Goal: Information Seeking & Learning: Learn about a topic

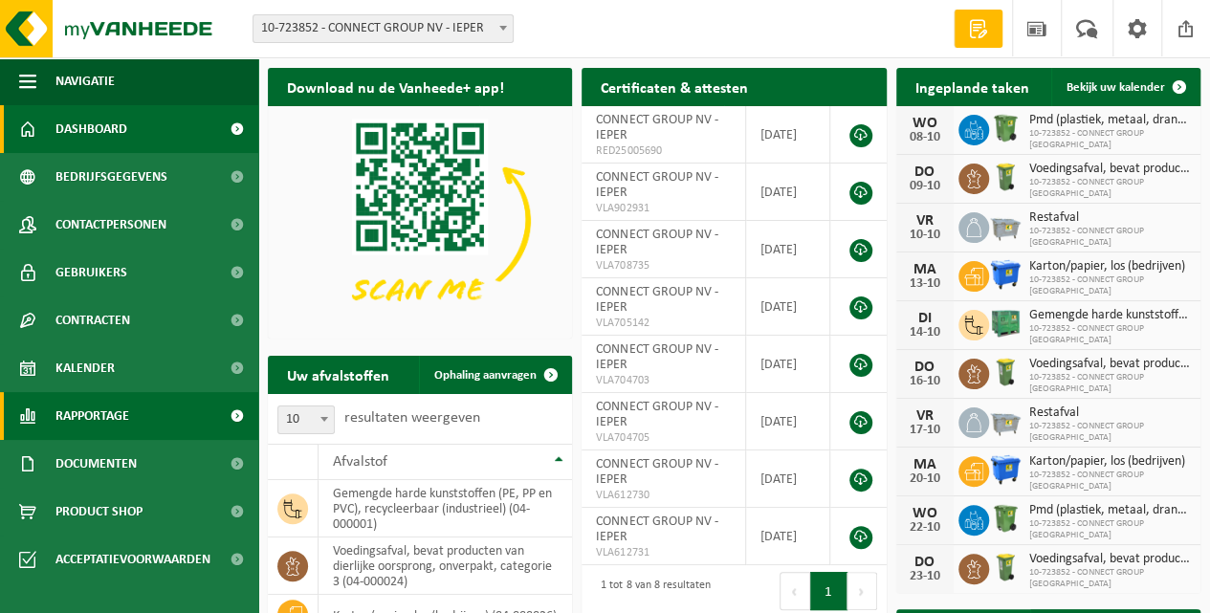
click at [101, 420] on span "Rapportage" at bounding box center [92, 416] width 74 height 48
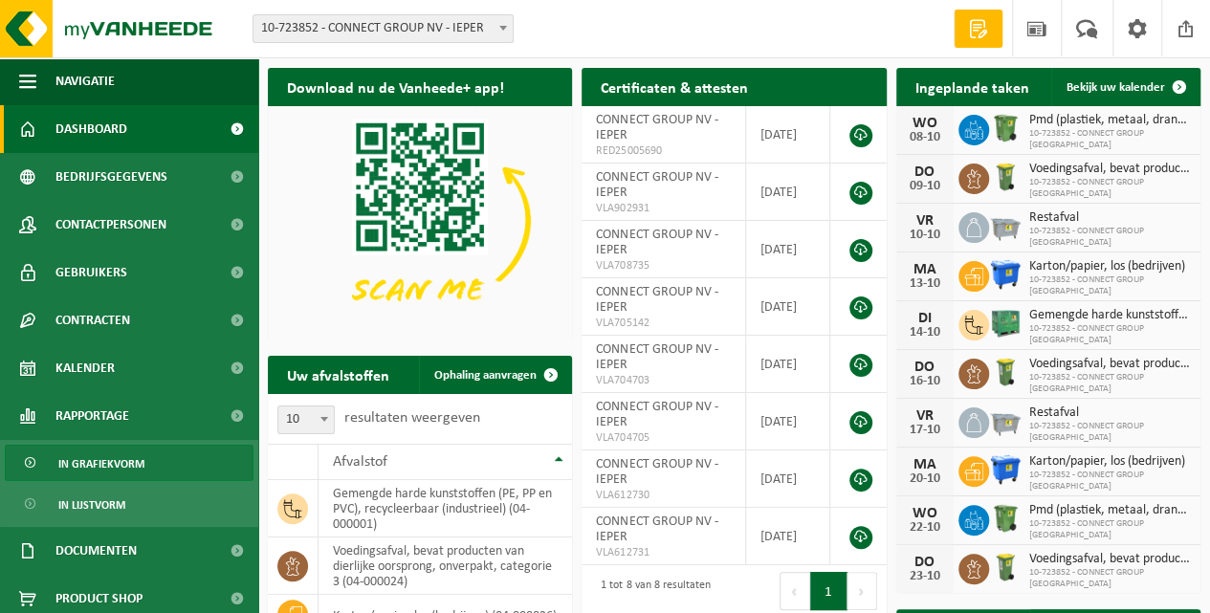
click at [109, 468] on span "In grafiekvorm" at bounding box center [101, 464] width 86 height 36
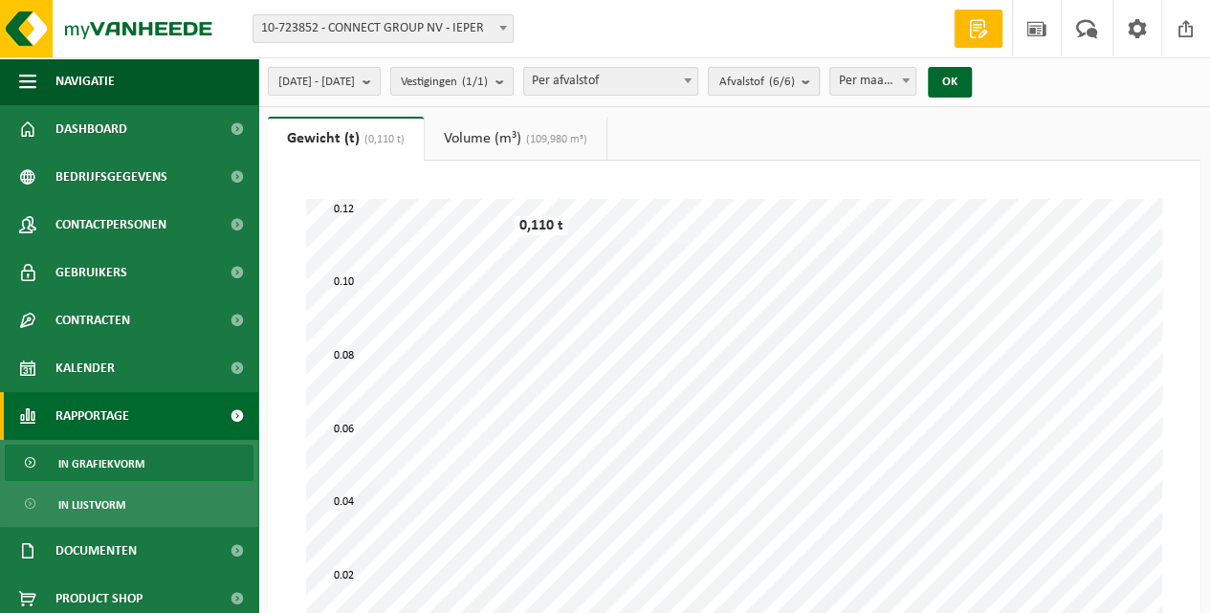
click at [794, 89] on span "Afvalstof (6/6)" at bounding box center [756, 82] width 76 height 29
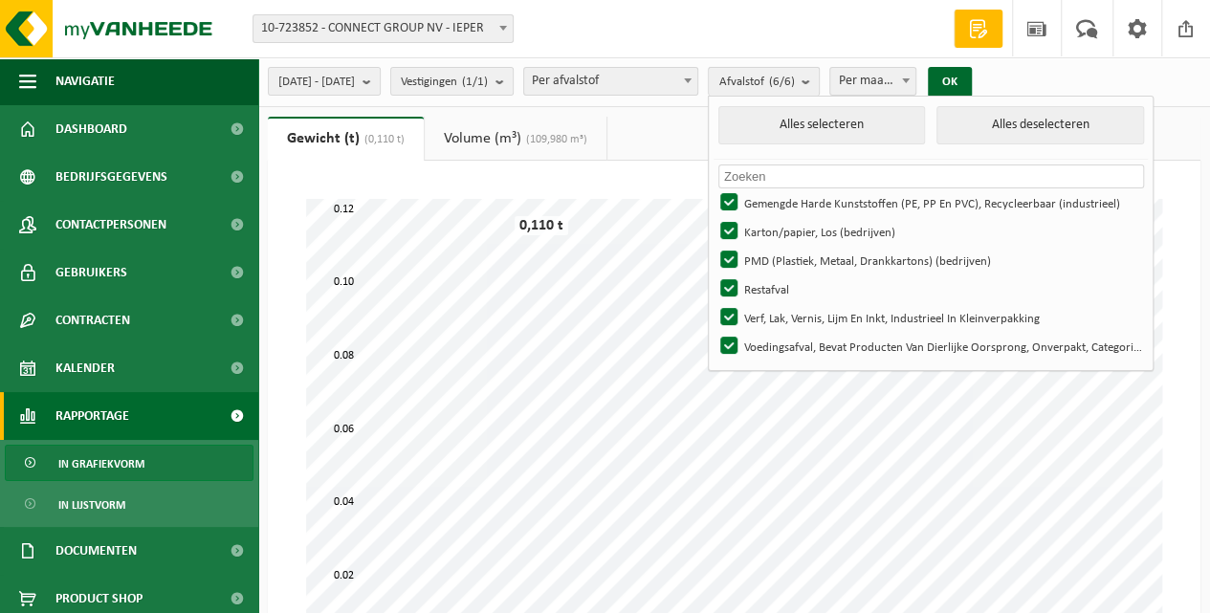
click at [794, 84] on count "(6/6)" at bounding box center [781, 82] width 26 height 12
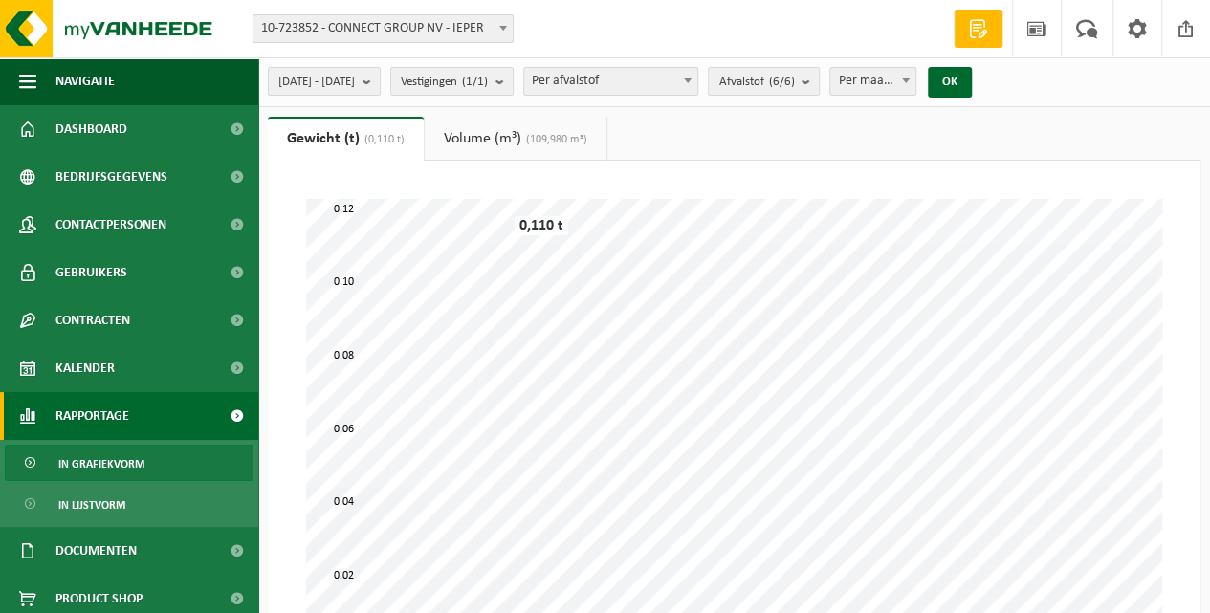
click at [697, 83] on span "Per afvalstof" at bounding box center [610, 81] width 173 height 27
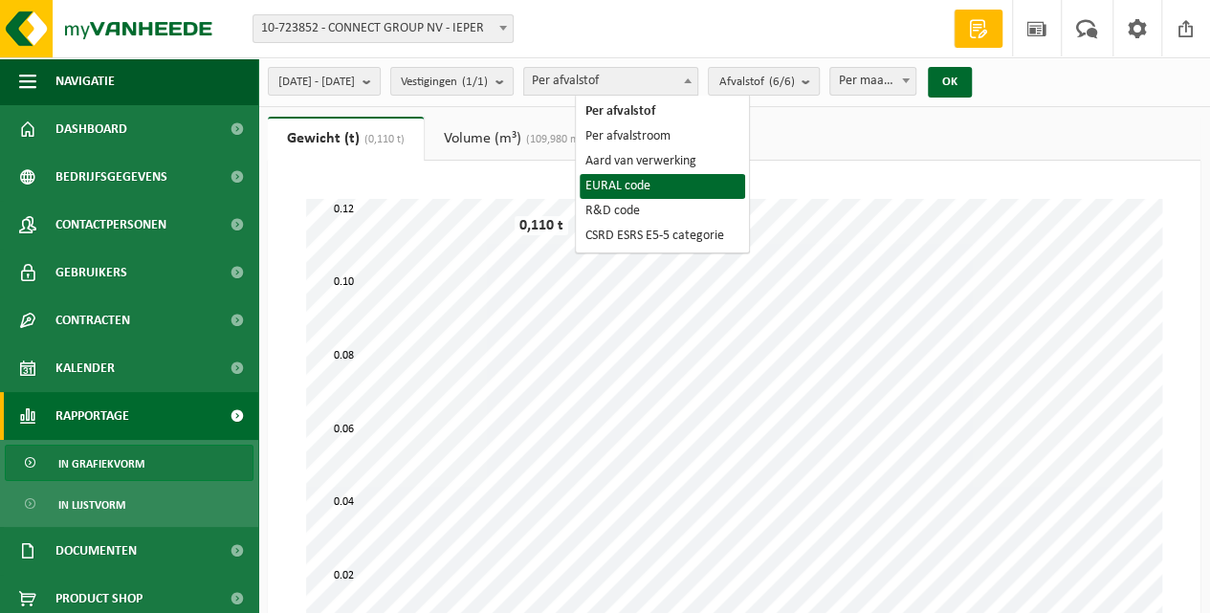
select select "5"
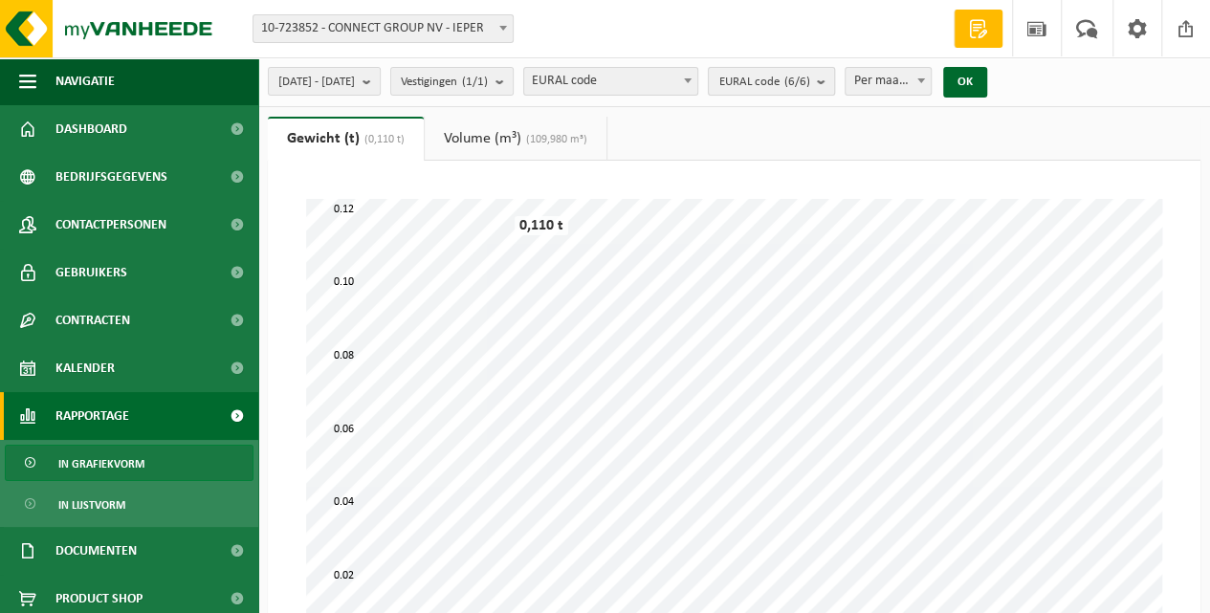
click at [809, 89] on span "EURAL code (6/6)" at bounding box center [763, 82] width 91 height 29
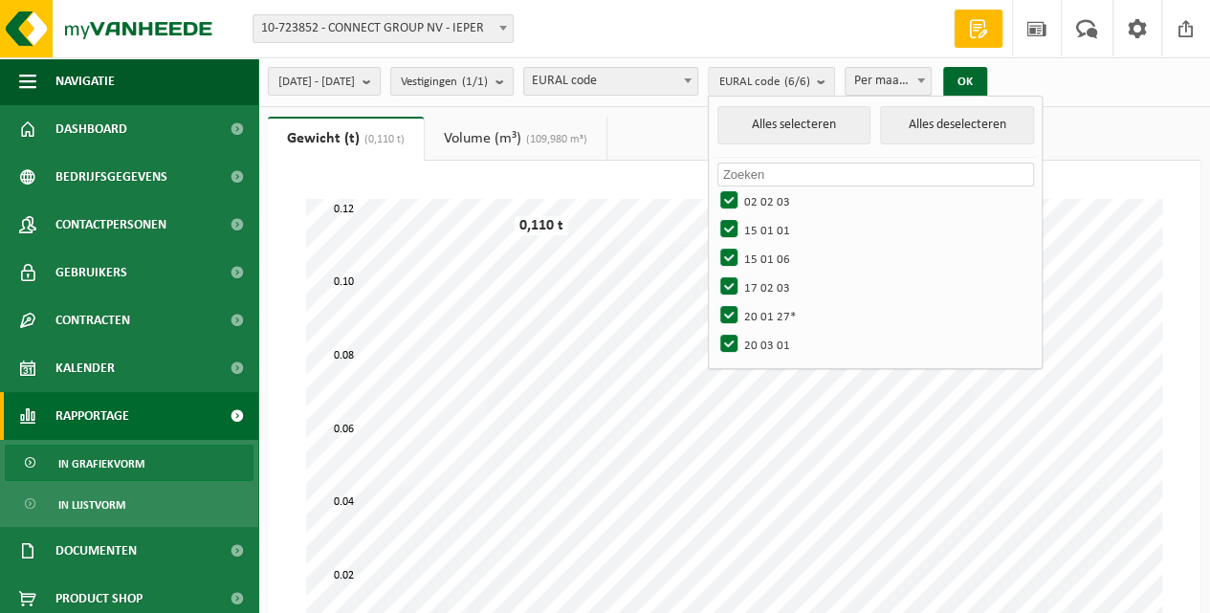
click at [830, 173] on input "text" at bounding box center [875, 175] width 317 height 24
type input "16 02 14"
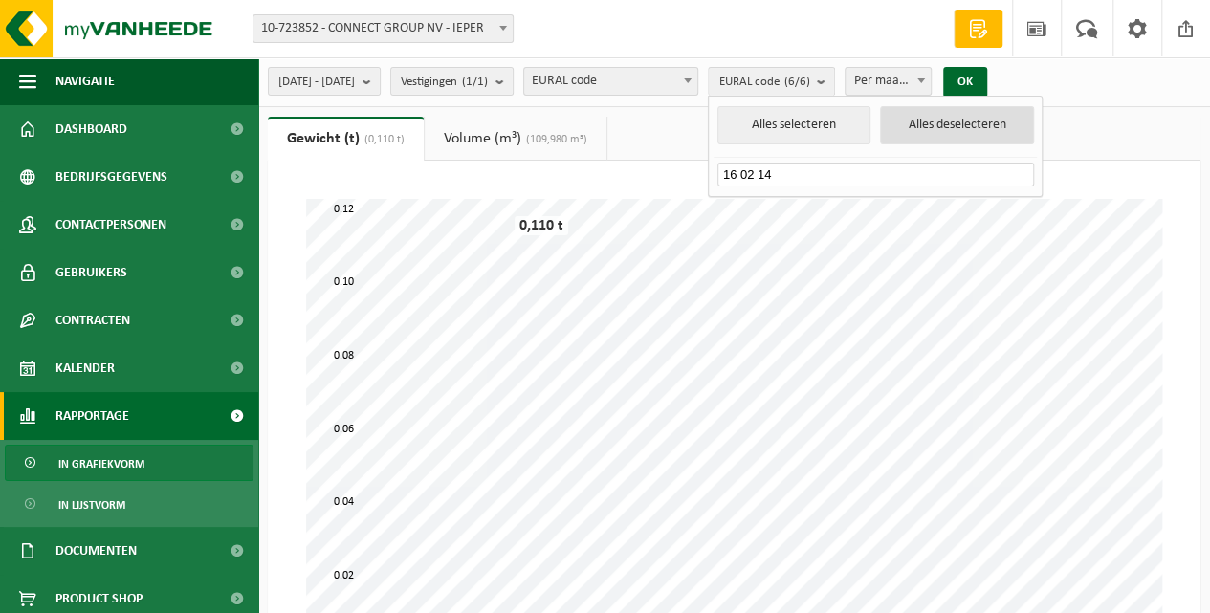
click at [974, 121] on button "Alles deselecteren" at bounding box center [957, 125] width 154 height 38
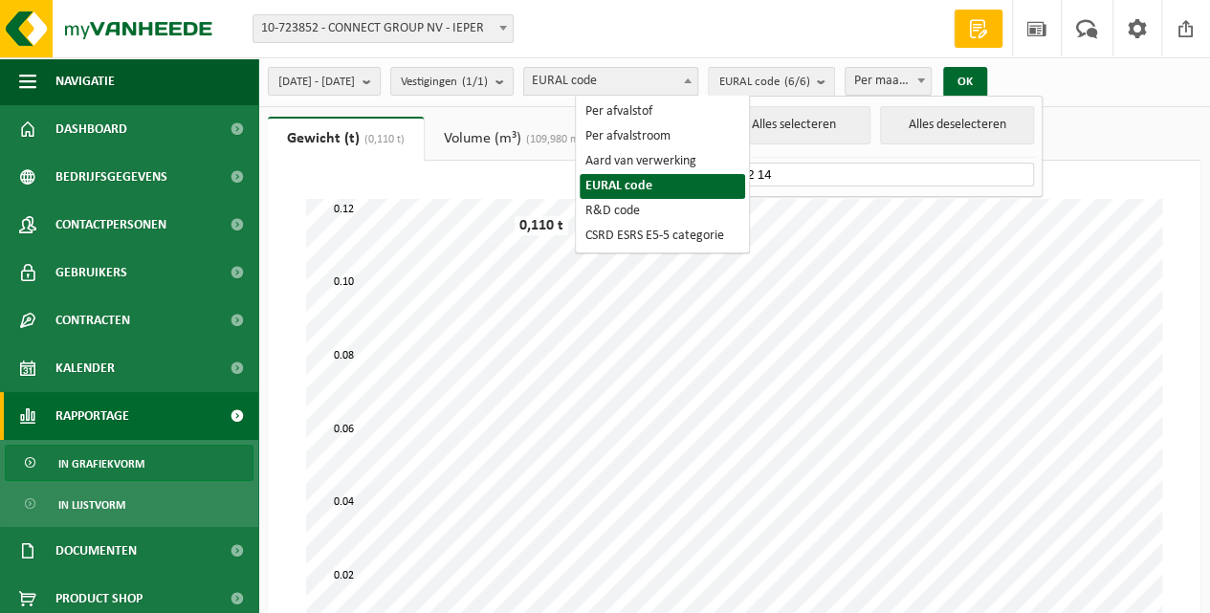
click at [695, 86] on span "EURAL code" at bounding box center [610, 81] width 173 height 27
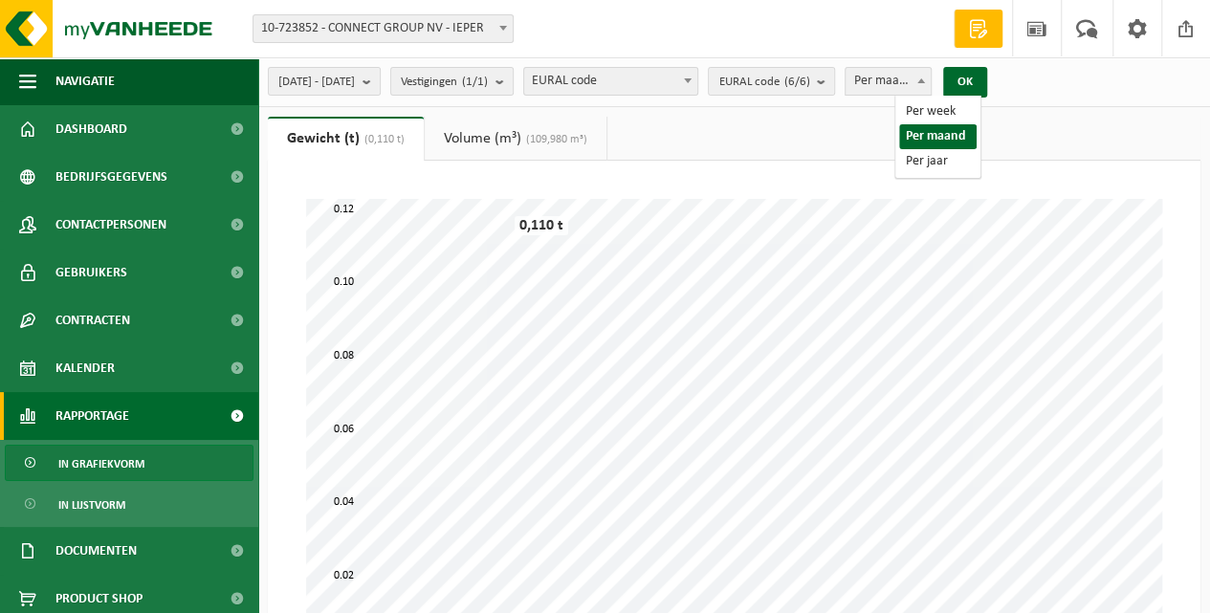
click at [931, 76] on span "Per maand" at bounding box center [888, 81] width 85 height 27
select select "3"
click at [355, 84] on span "2025-05-01 - 2025-10-08" at bounding box center [316, 82] width 77 height 29
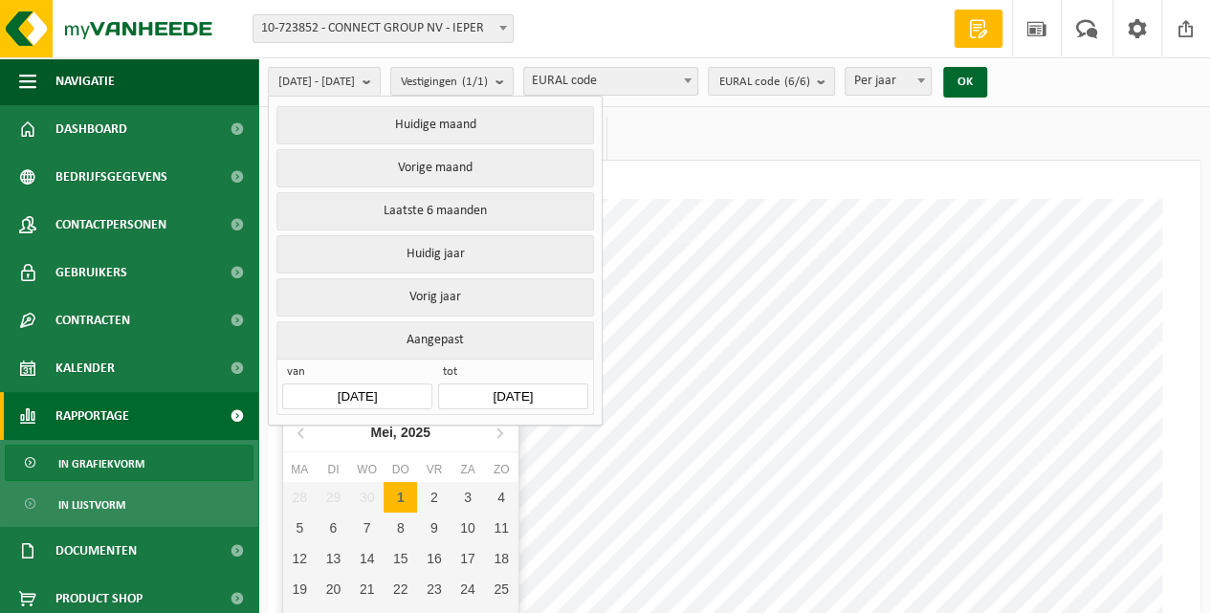
click at [395, 385] on input "2025-05-01" at bounding box center [356, 397] width 149 height 26
click at [304, 429] on icon at bounding box center [302, 432] width 31 height 31
click at [303, 429] on icon at bounding box center [302, 432] width 31 height 31
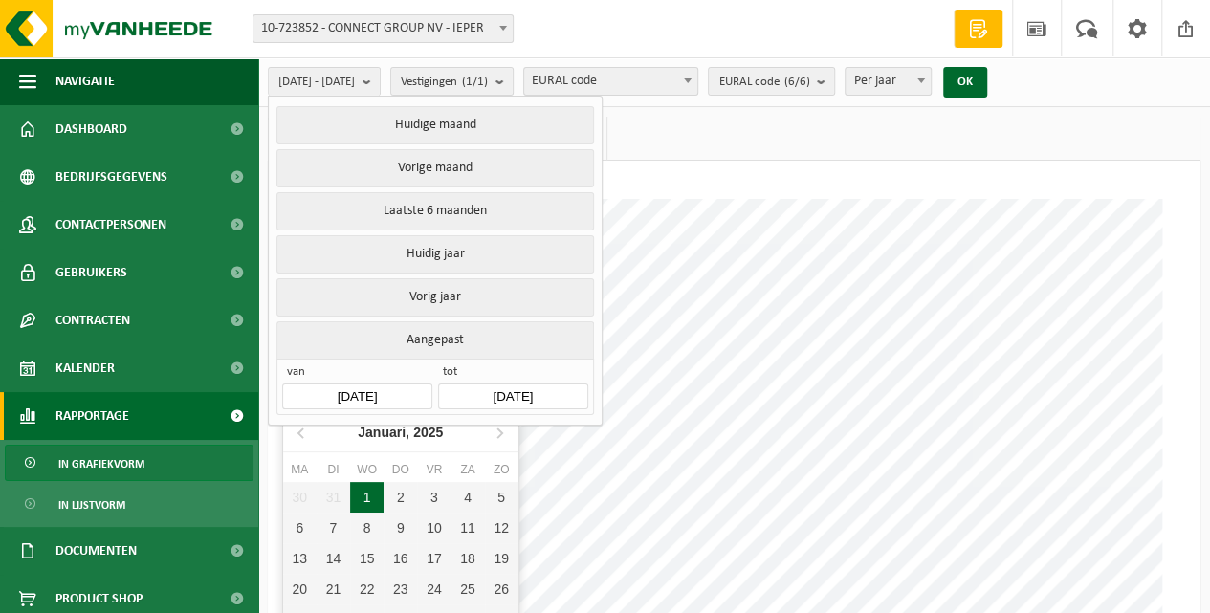
click at [373, 503] on div "1" at bounding box center [366, 497] width 33 height 31
type input "2025-01-01"
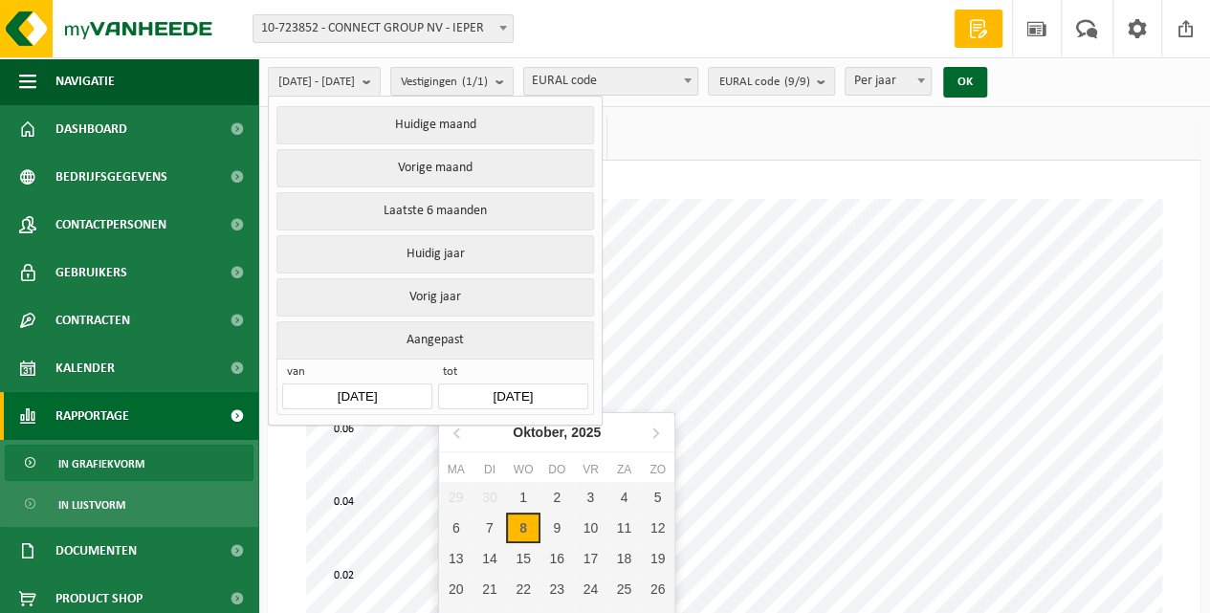
click at [559, 389] on input "2025-10-08" at bounding box center [512, 397] width 149 height 26
click at [462, 432] on icon at bounding box center [458, 432] width 31 height 31
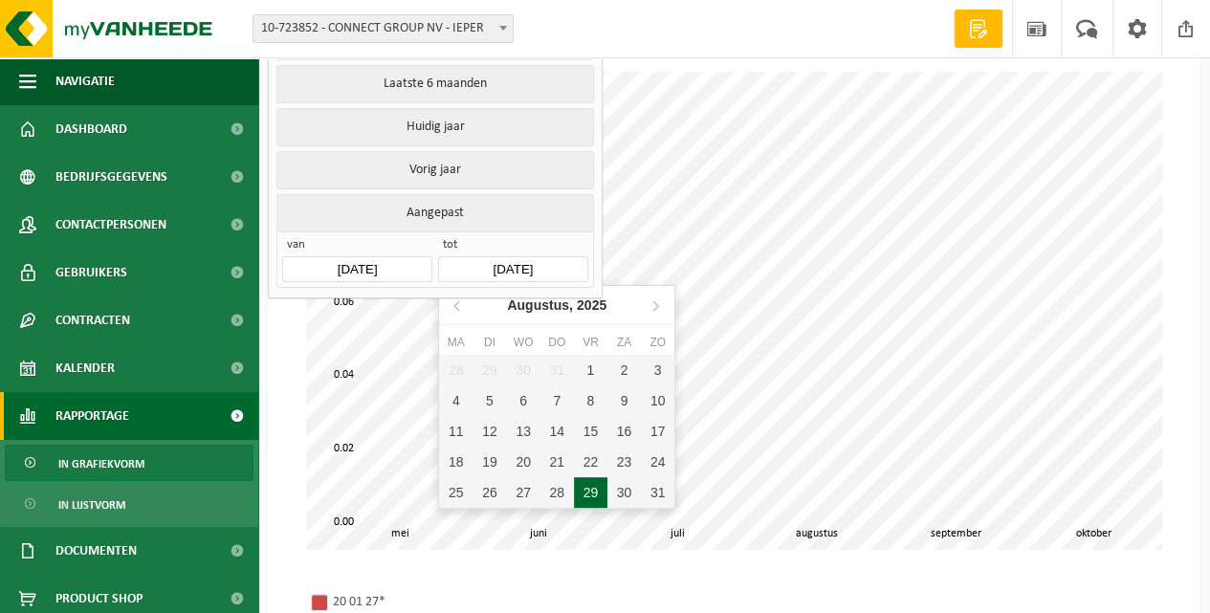
click at [589, 493] on div "29" at bounding box center [590, 492] width 33 height 31
type input "2025-08-29"
type input "2025-01-01"
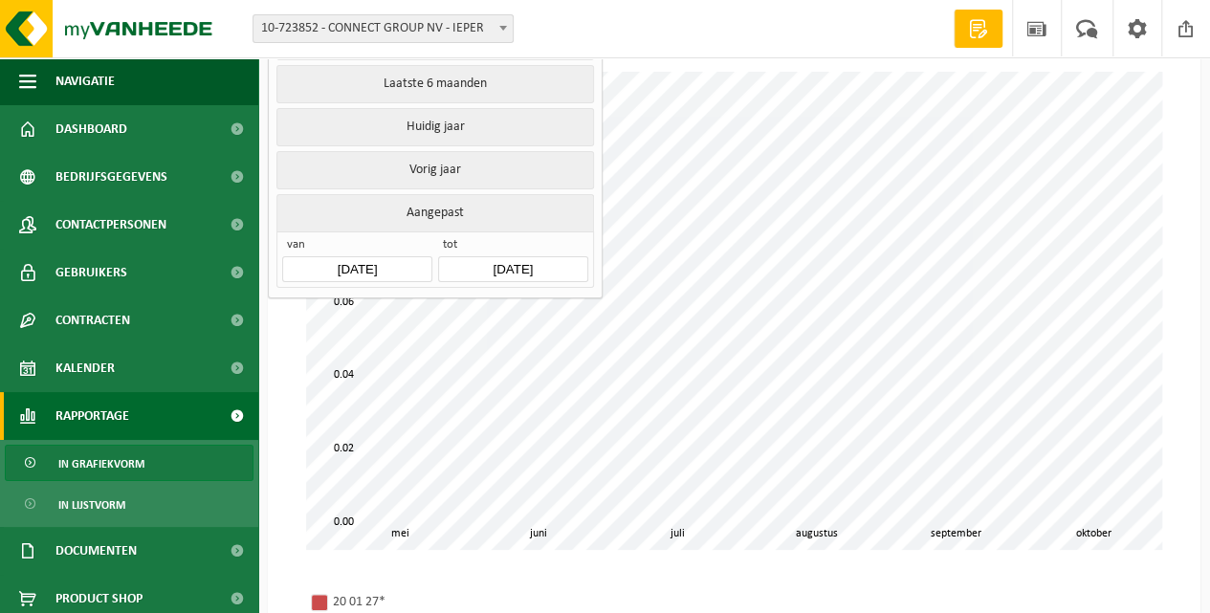
scroll to position [0, 0]
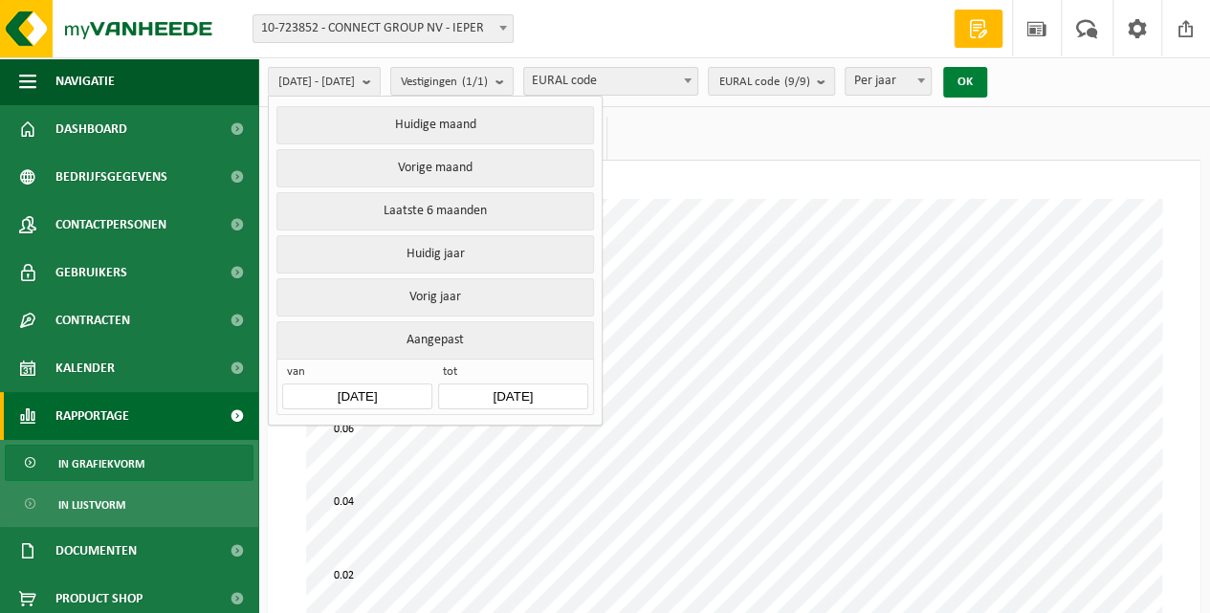
click at [987, 82] on button "OK" at bounding box center [965, 82] width 44 height 31
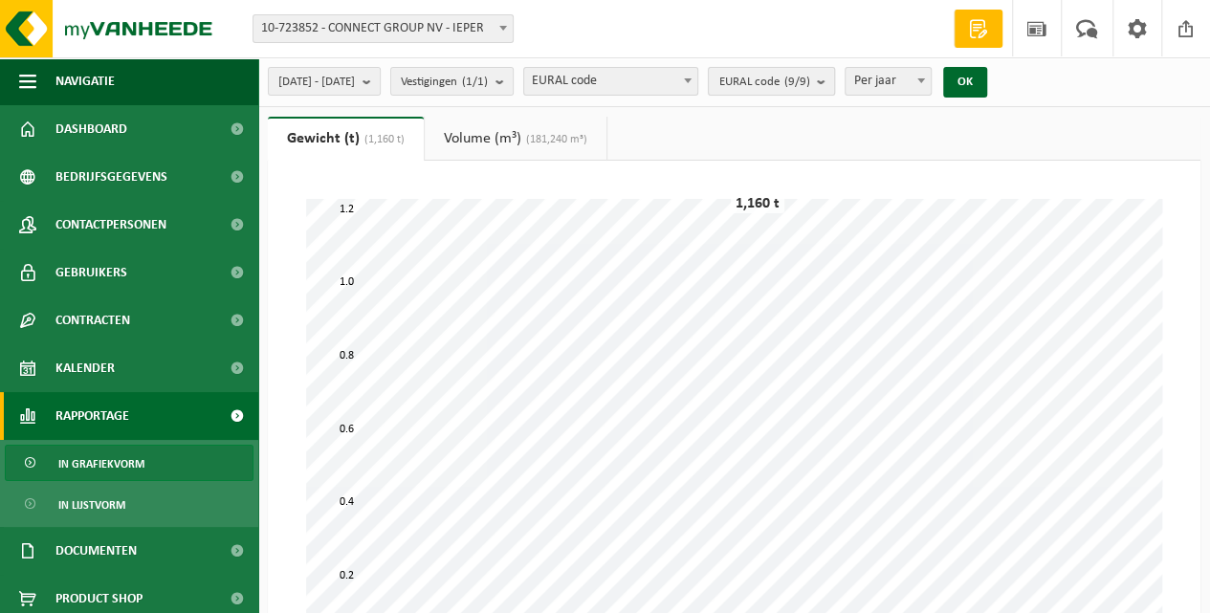
click at [809, 88] on span "EURAL code (9/9)" at bounding box center [763, 82] width 91 height 29
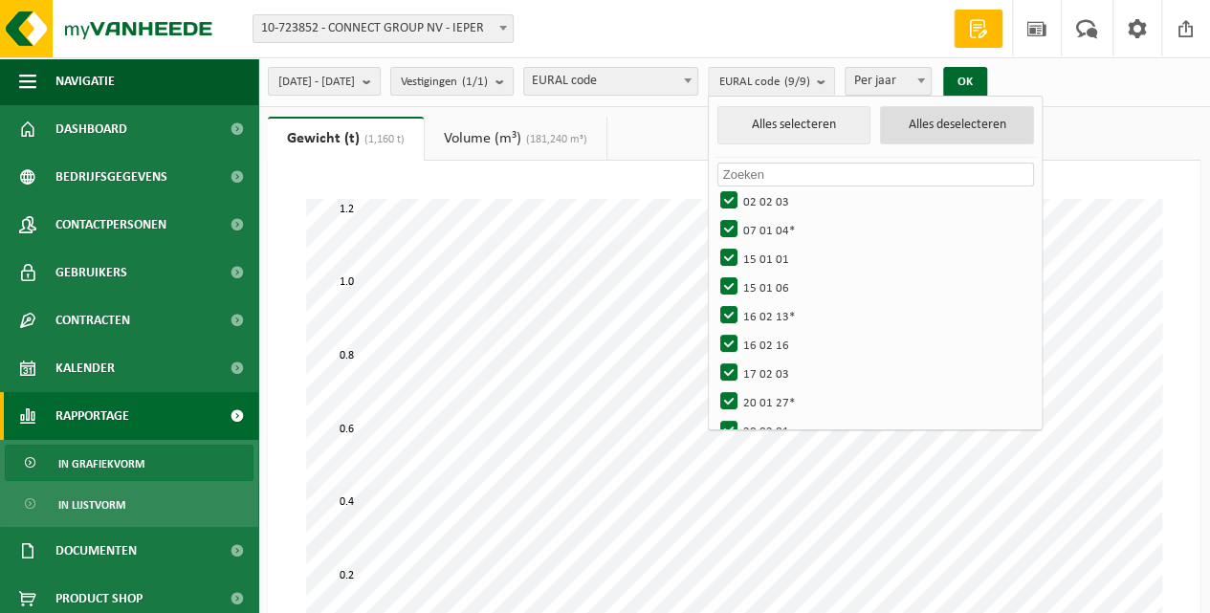
click at [984, 129] on button "Alles deselecteren" at bounding box center [957, 125] width 154 height 38
checkbox input "false"
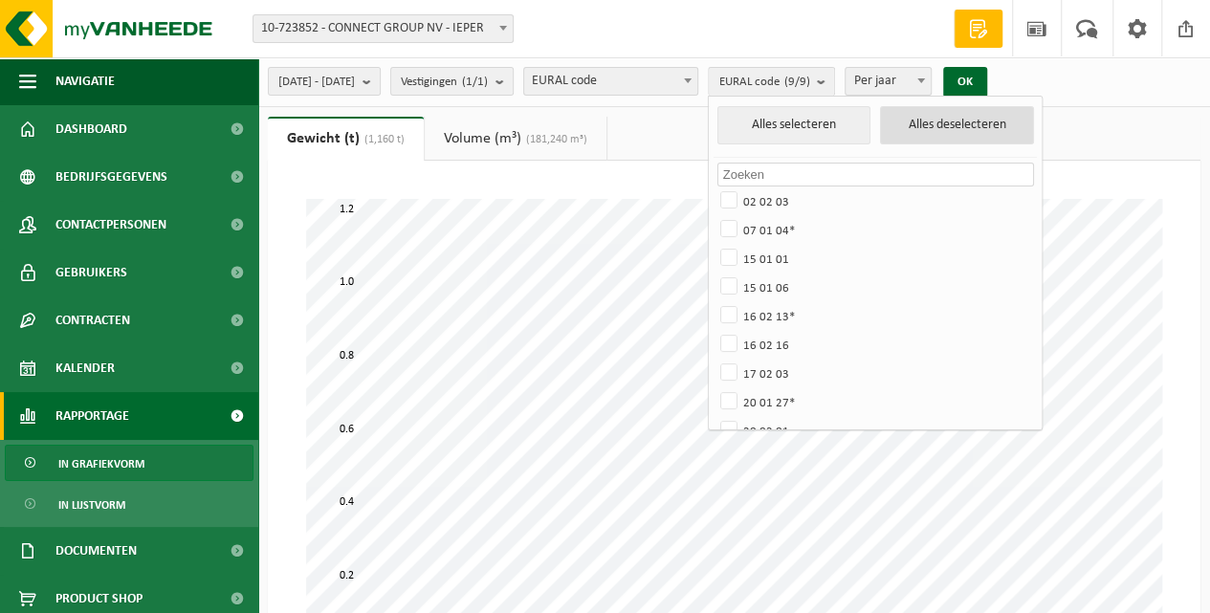
checkbox input "false"
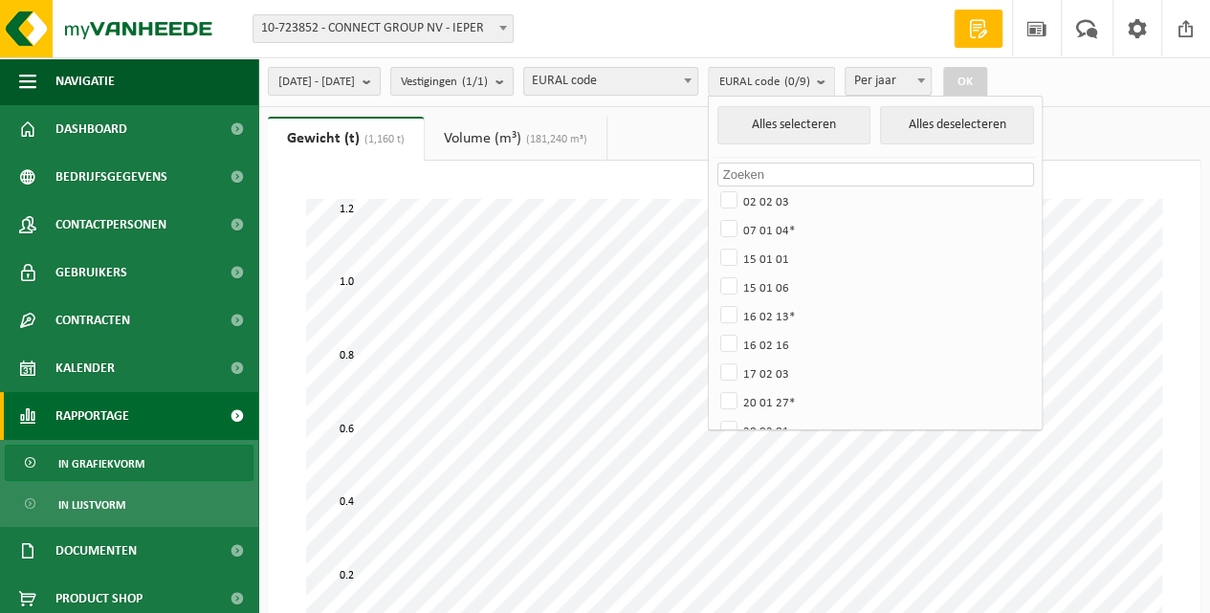
click at [827, 172] on input "text" at bounding box center [875, 175] width 317 height 24
click at [813, 174] on input "16 02 14" at bounding box center [875, 175] width 317 height 24
click at [844, 173] on input "16 02 14" at bounding box center [875, 175] width 317 height 24
click at [847, 122] on button "Alles selecteren" at bounding box center [794, 125] width 154 height 38
click at [851, 136] on button "Alles selecteren" at bounding box center [794, 125] width 154 height 38
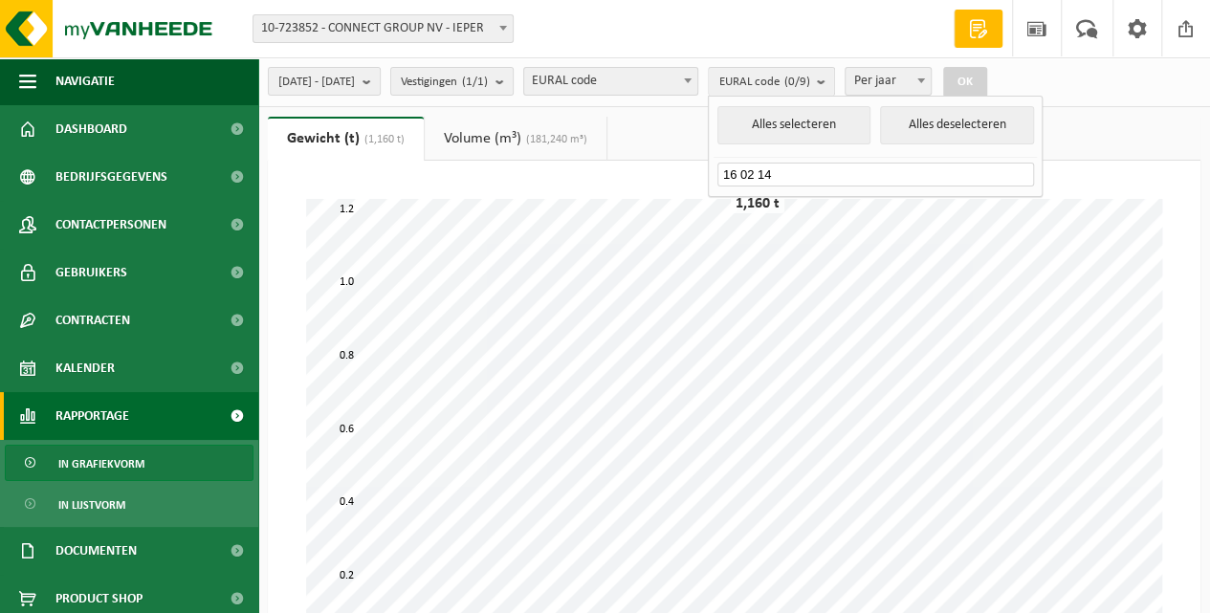
click at [840, 172] on input "16 02 14" at bounding box center [875, 175] width 317 height 24
click at [1024, 127] on button "Alles deselecteren" at bounding box center [957, 125] width 154 height 38
click at [687, 86] on span "EURAL code" at bounding box center [610, 81] width 173 height 27
click at [809, 85] on span "EURAL code (0/9)" at bounding box center [763, 82] width 91 height 29
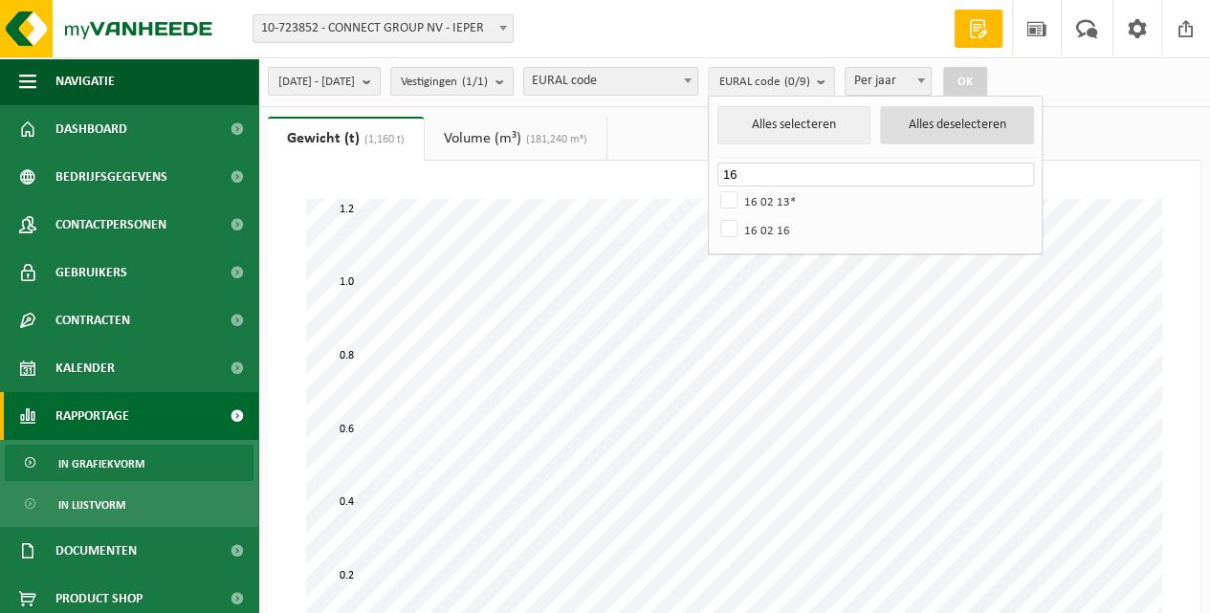
type input "1"
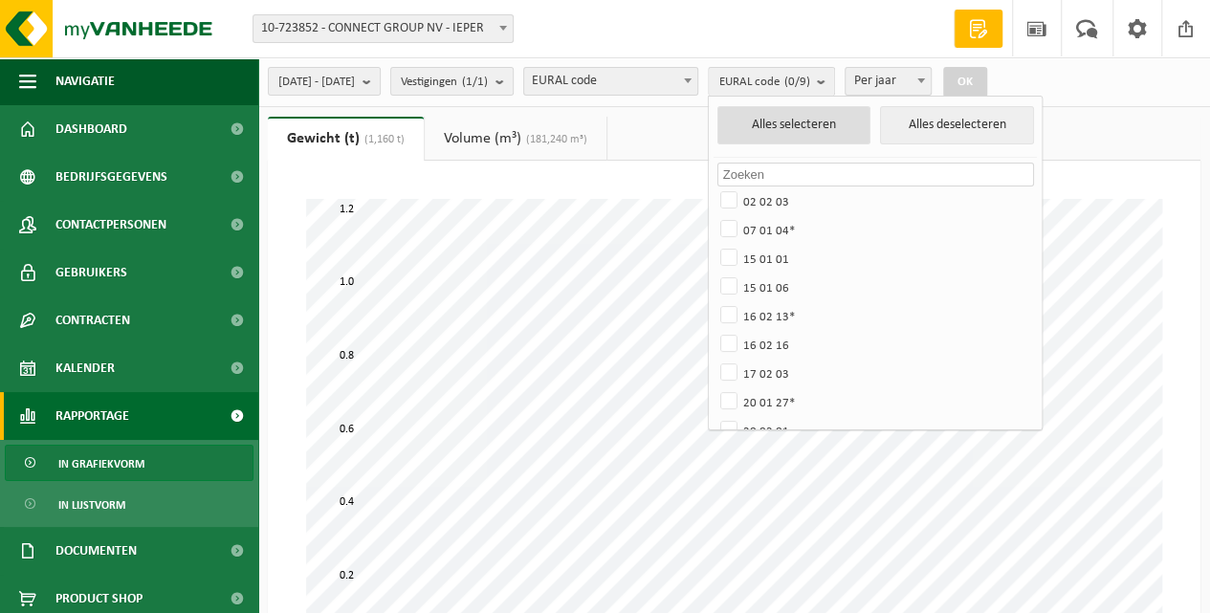
click at [871, 126] on button "Alles selecteren" at bounding box center [794, 125] width 154 height 38
checkbox input "true"
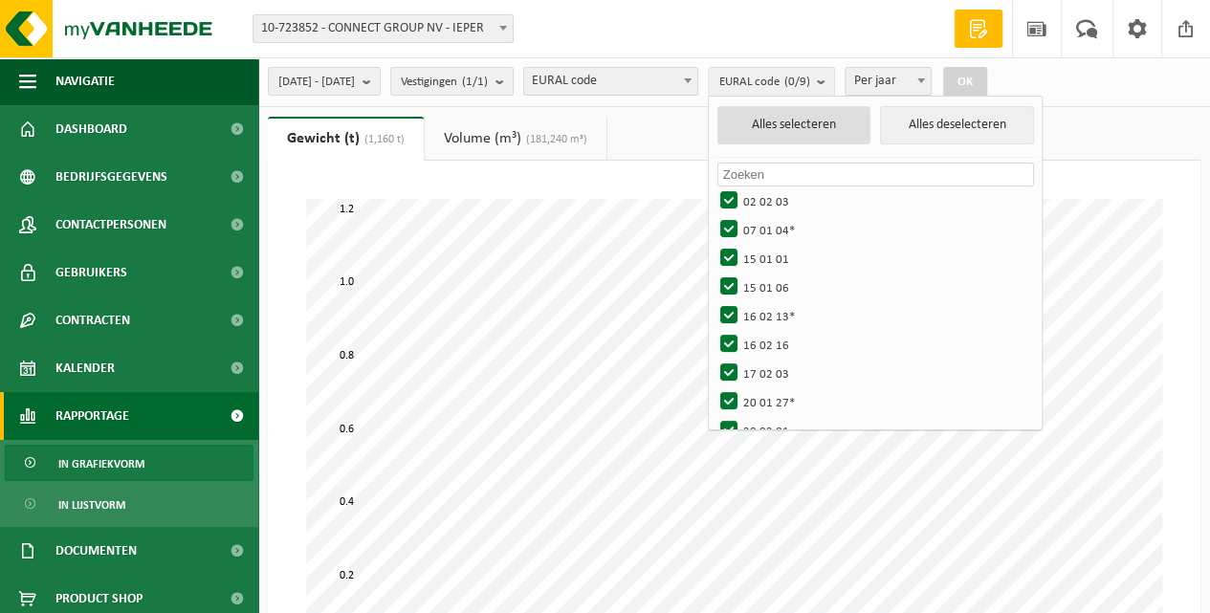
checkbox input "true"
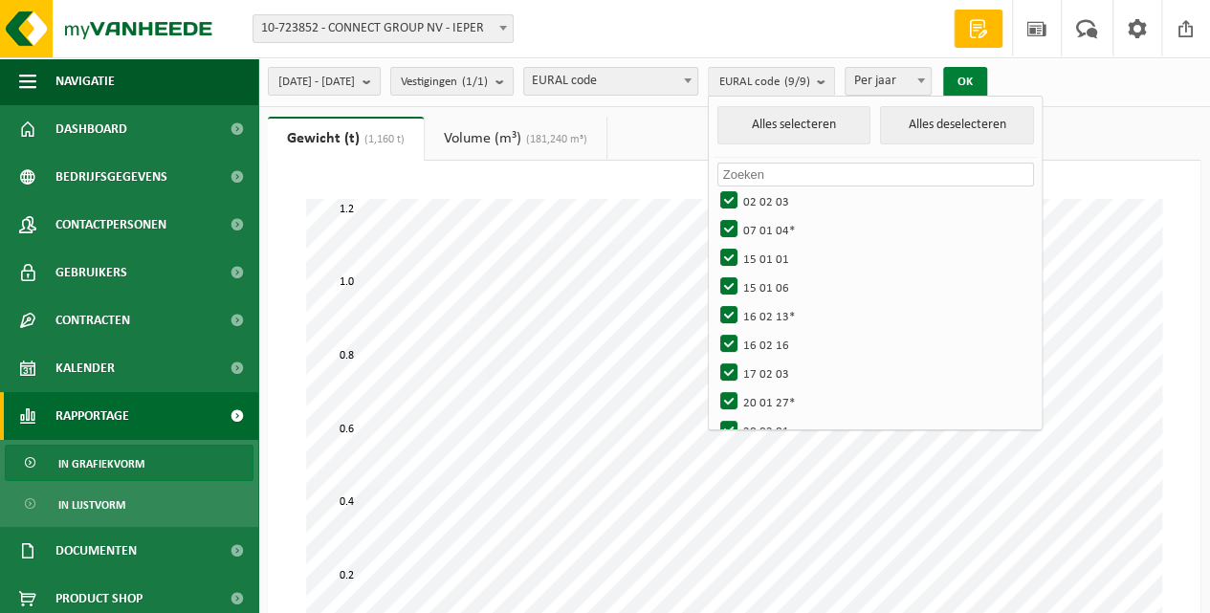
click at [987, 81] on button "OK" at bounding box center [965, 82] width 44 height 31
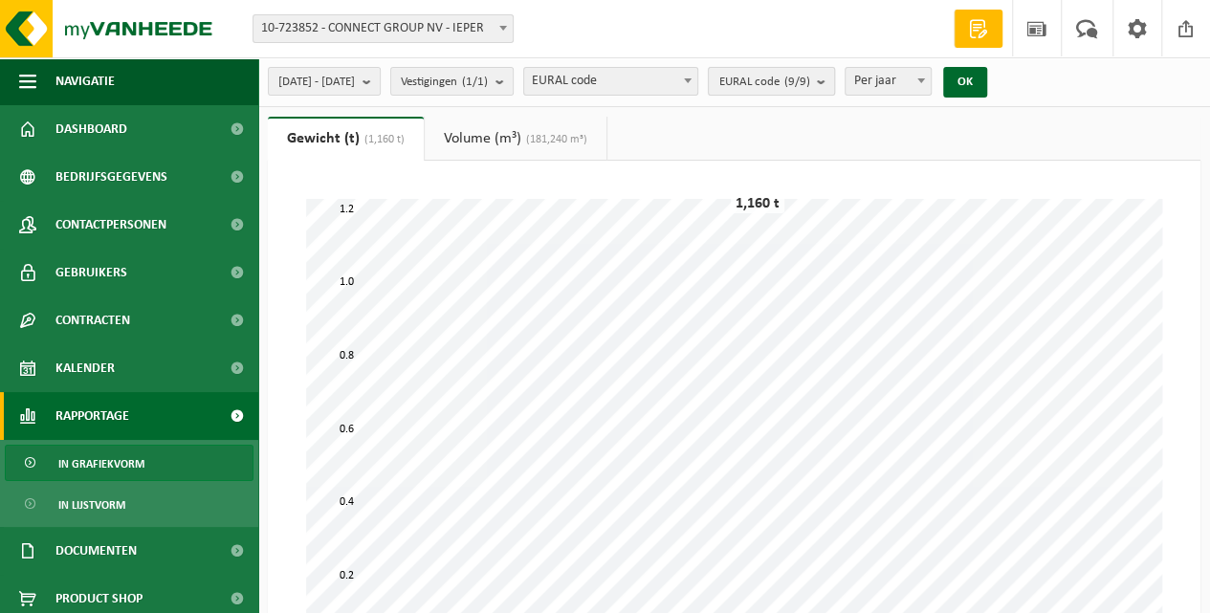
click at [809, 81] on span "EURAL code (9/9)" at bounding box center [763, 82] width 91 height 29
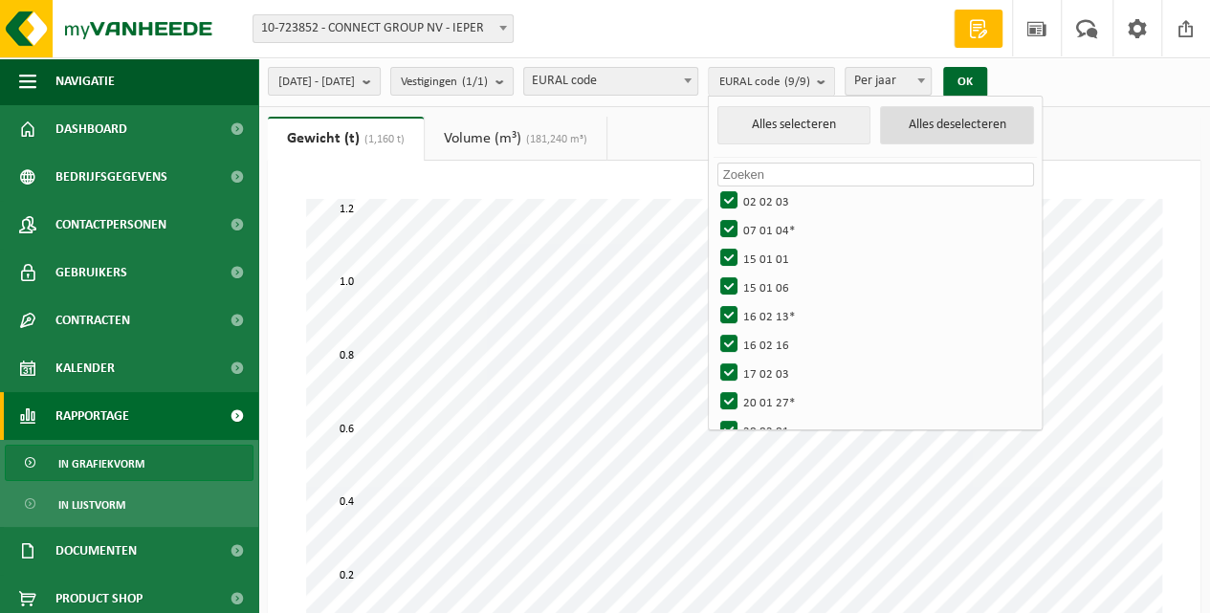
click at [993, 118] on button "Alles deselecteren" at bounding box center [957, 125] width 154 height 38
checkbox input "false"
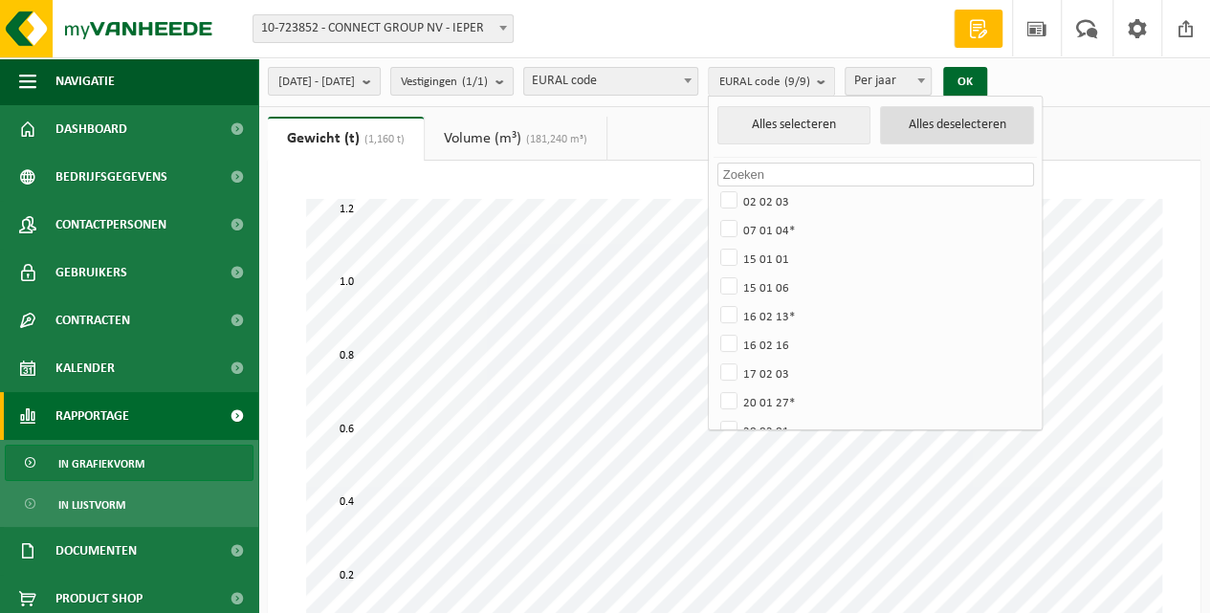
checkbox input "false"
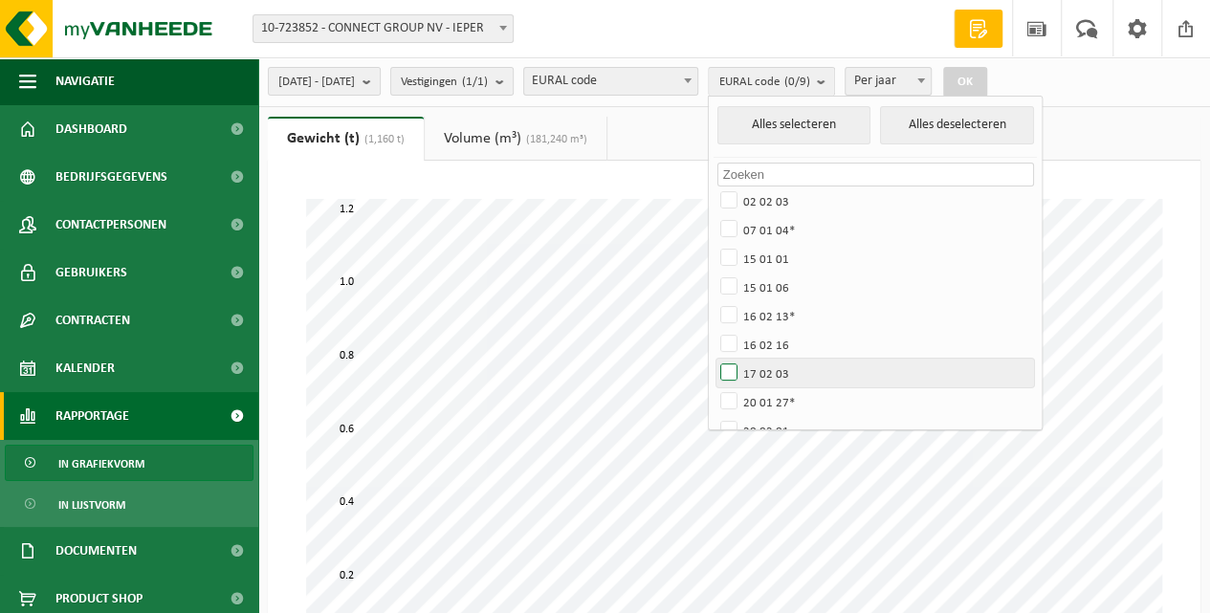
scroll to position [22, 0]
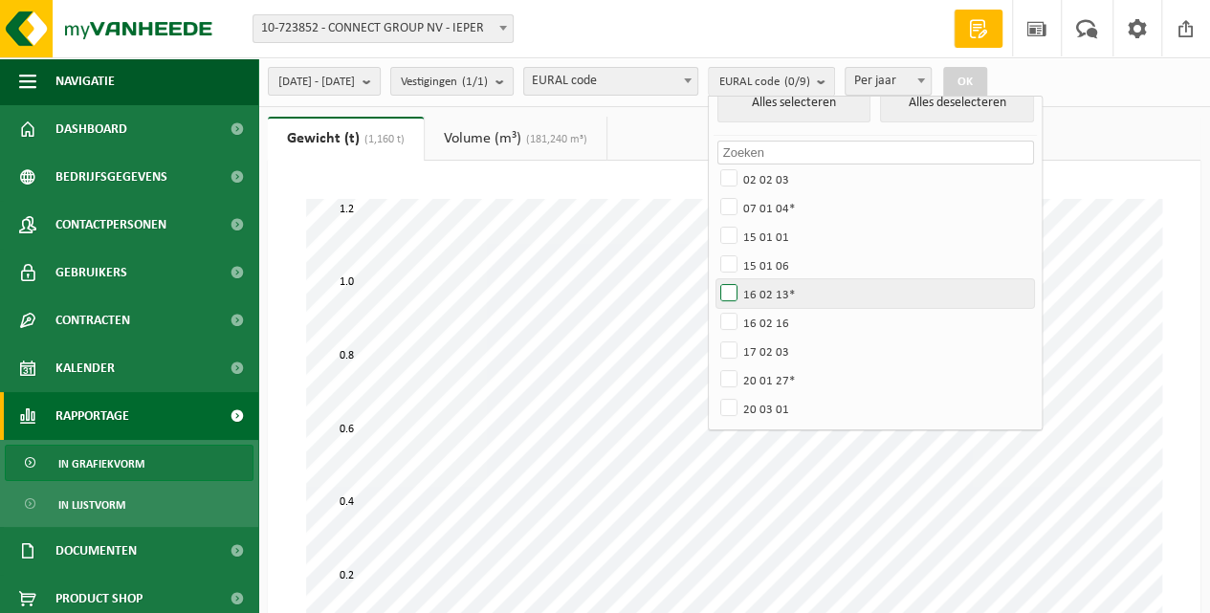
click at [783, 294] on label "16 02 13*" at bounding box center [875, 293] width 317 height 29
click at [714, 279] on input "16 02 13*" at bounding box center [713, 278] width 1 height 1
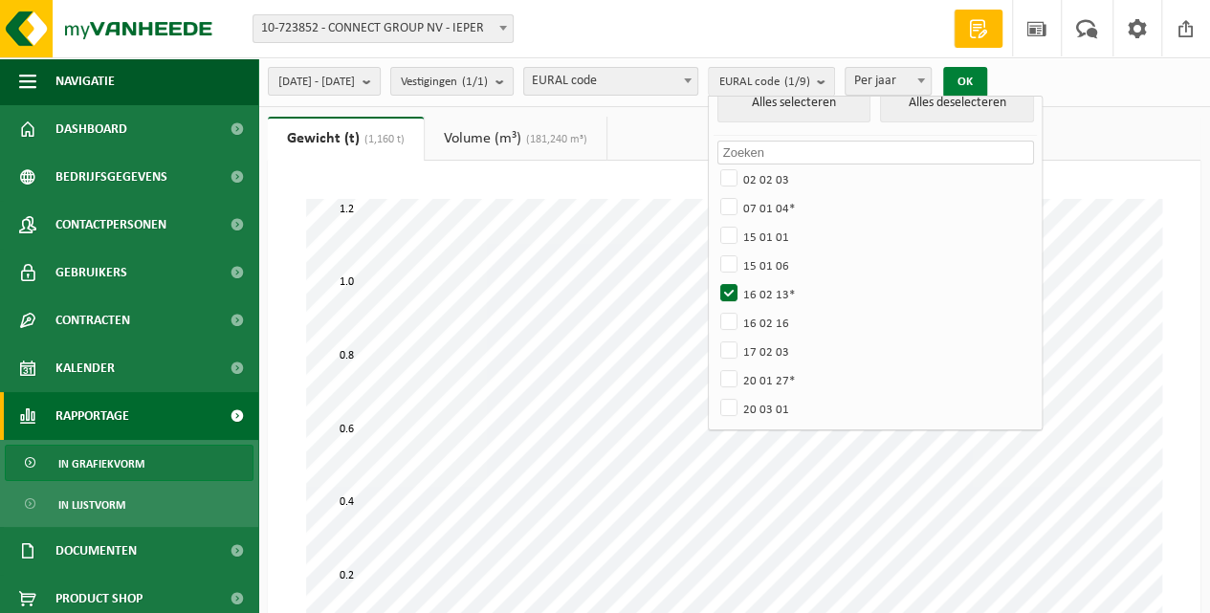
click at [987, 86] on button "OK" at bounding box center [965, 82] width 44 height 31
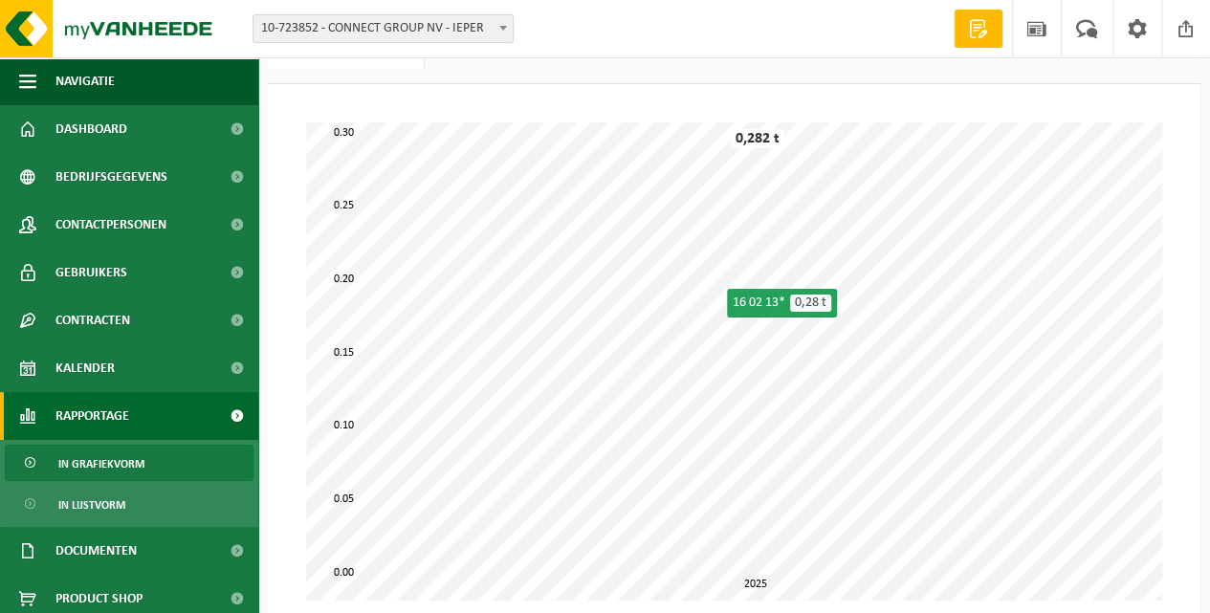
scroll to position [0, 0]
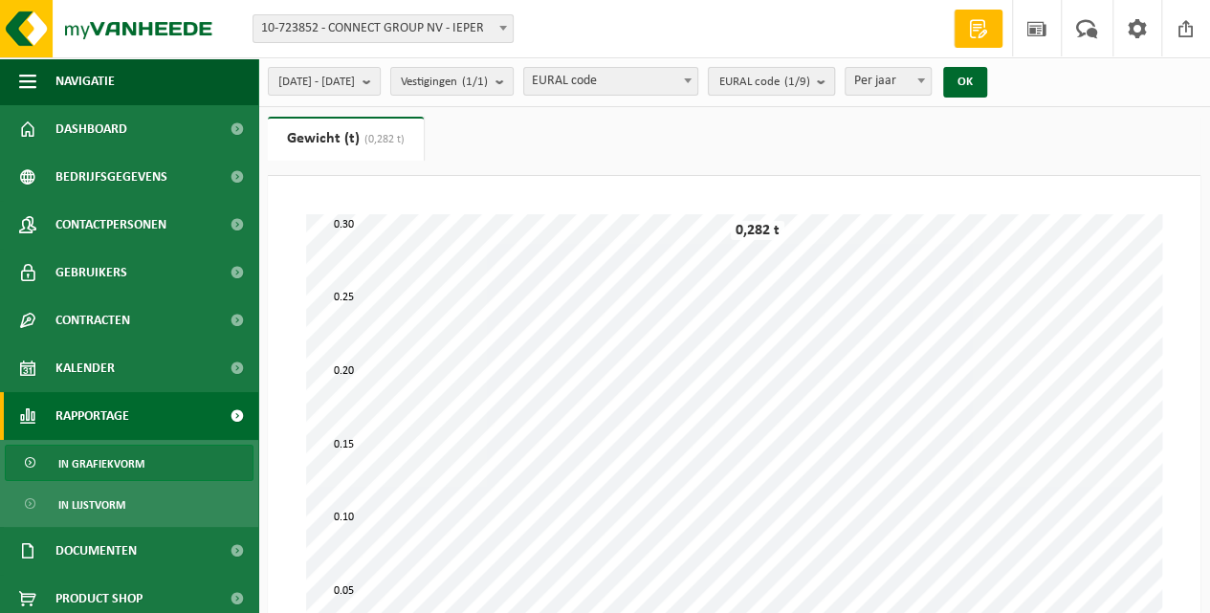
click at [809, 77] on span "EURAL code (1/9)" at bounding box center [763, 82] width 91 height 29
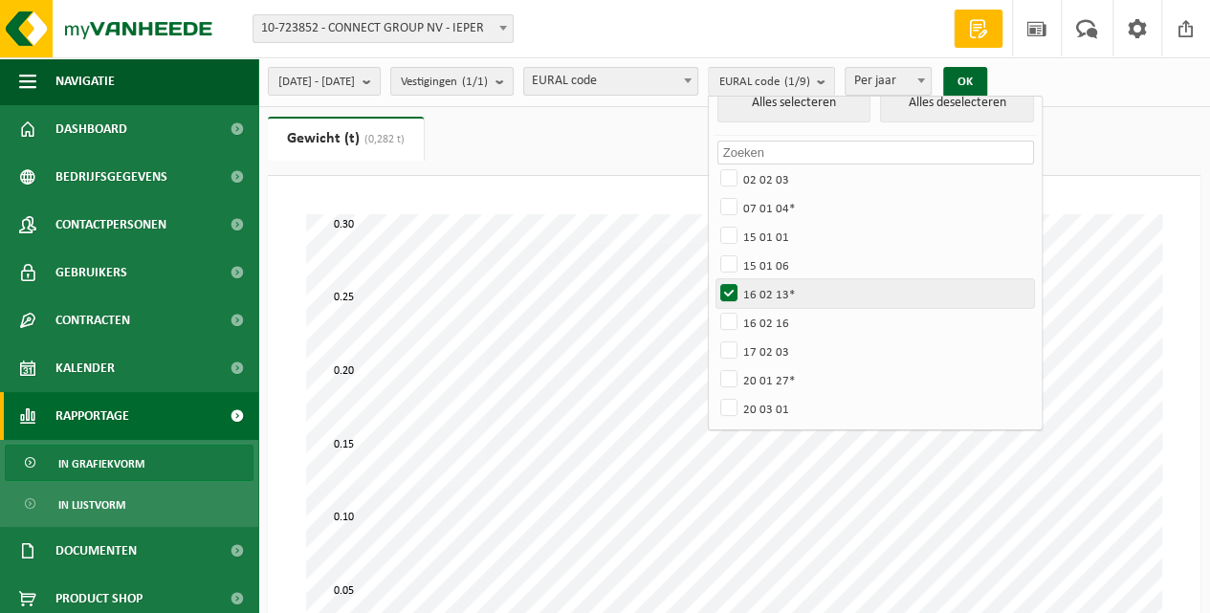
click at [781, 293] on label "16 02 13*" at bounding box center [875, 293] width 317 height 29
click at [714, 279] on input "16 02 13*" at bounding box center [713, 278] width 1 height 1
checkbox input "false"
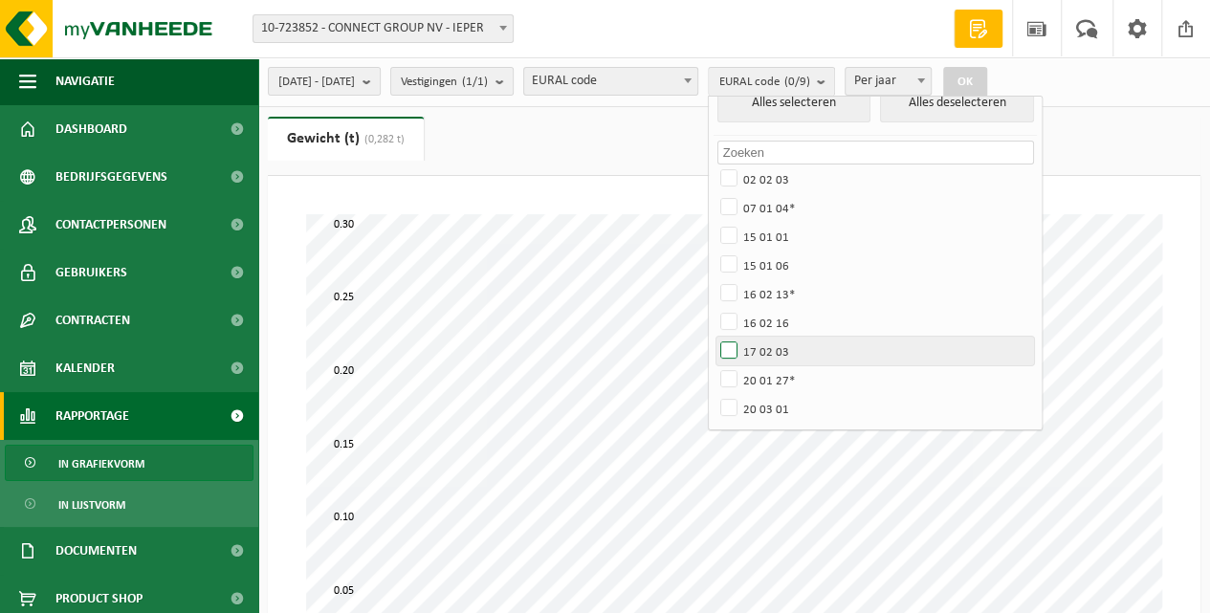
click at [783, 352] on label "17 02 03" at bounding box center [875, 351] width 317 height 29
click at [714, 337] on input "17 02 03" at bounding box center [713, 336] width 1 height 1
checkbox input "true"
click at [987, 78] on button "OK" at bounding box center [965, 82] width 44 height 31
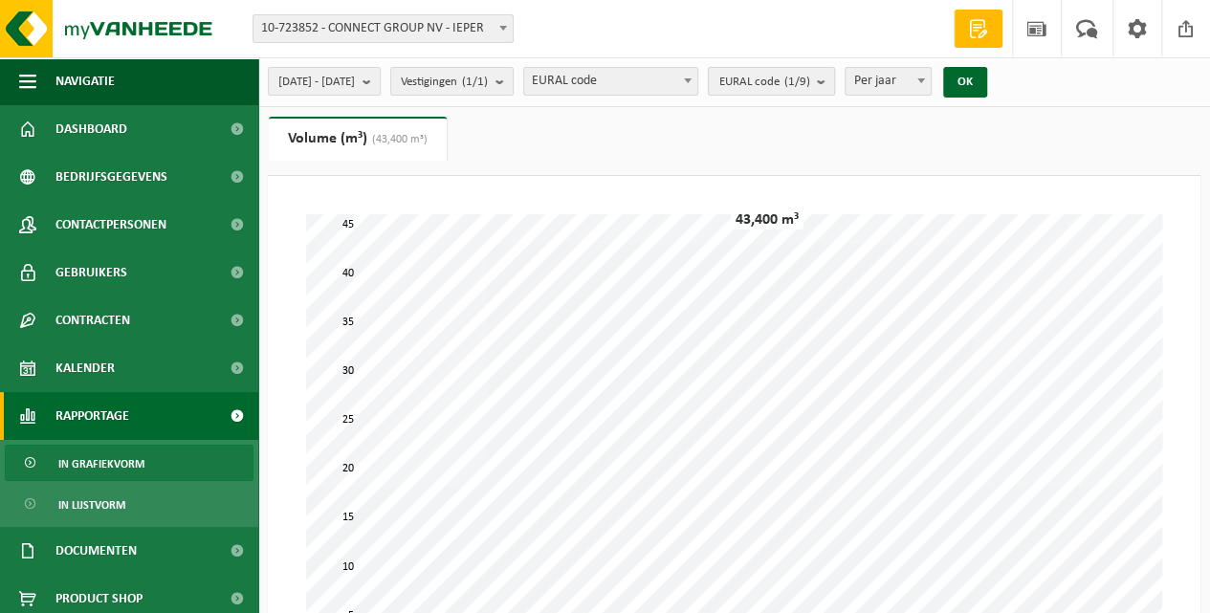
click at [809, 85] on count "(1/9)" at bounding box center [796, 82] width 26 height 12
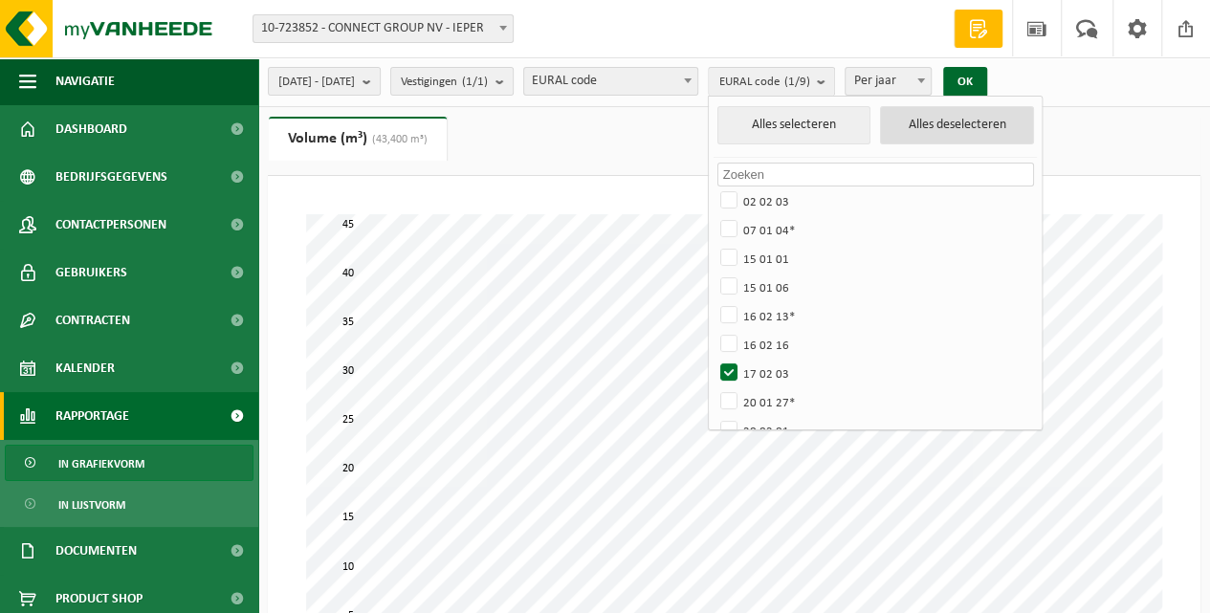
click at [959, 126] on button "Alles deselecteren" at bounding box center [957, 125] width 154 height 38
checkbox input "false"
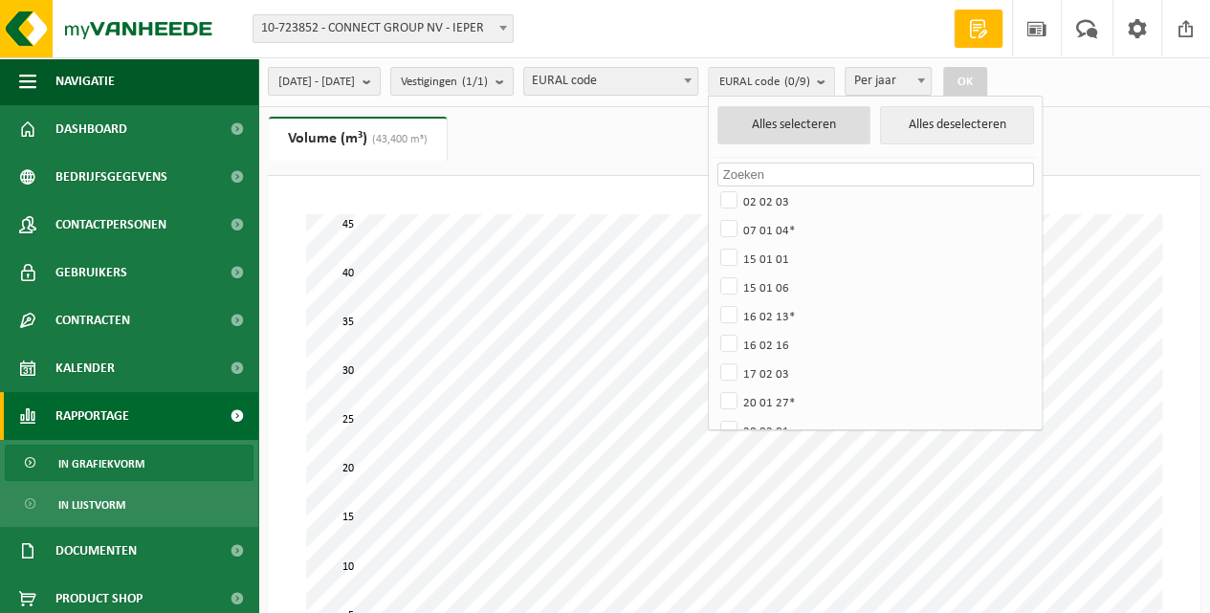
click at [846, 134] on button "Alles selecteren" at bounding box center [794, 125] width 154 height 38
checkbox input "true"
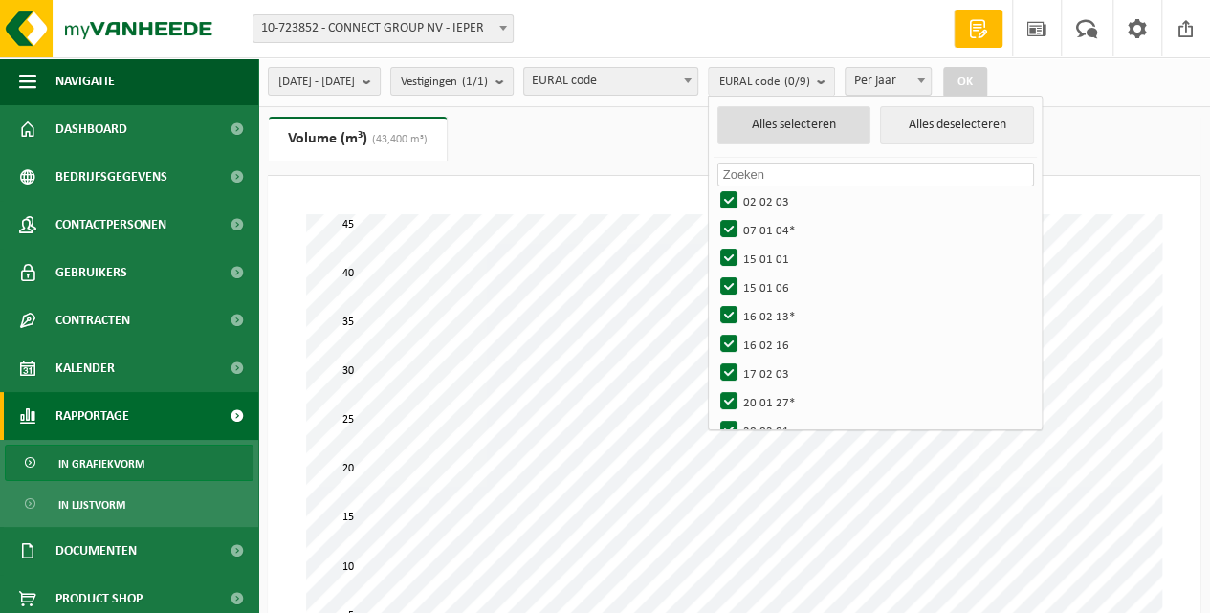
checkbox input "true"
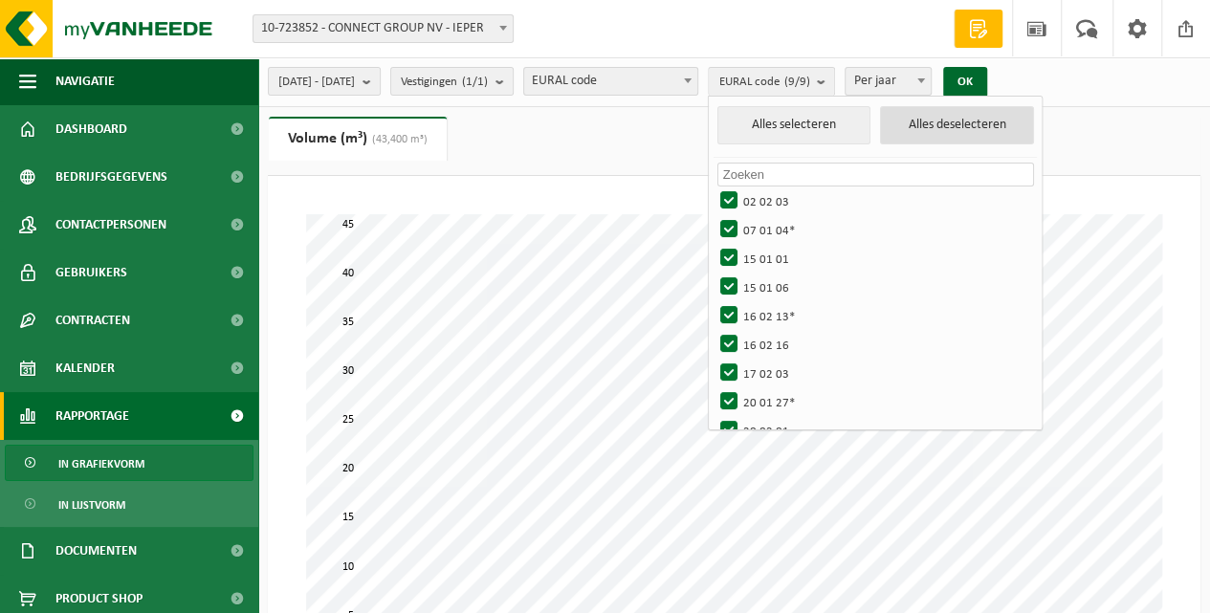
click at [1033, 127] on button "Alles deselecteren" at bounding box center [957, 125] width 154 height 38
checkbox input "false"
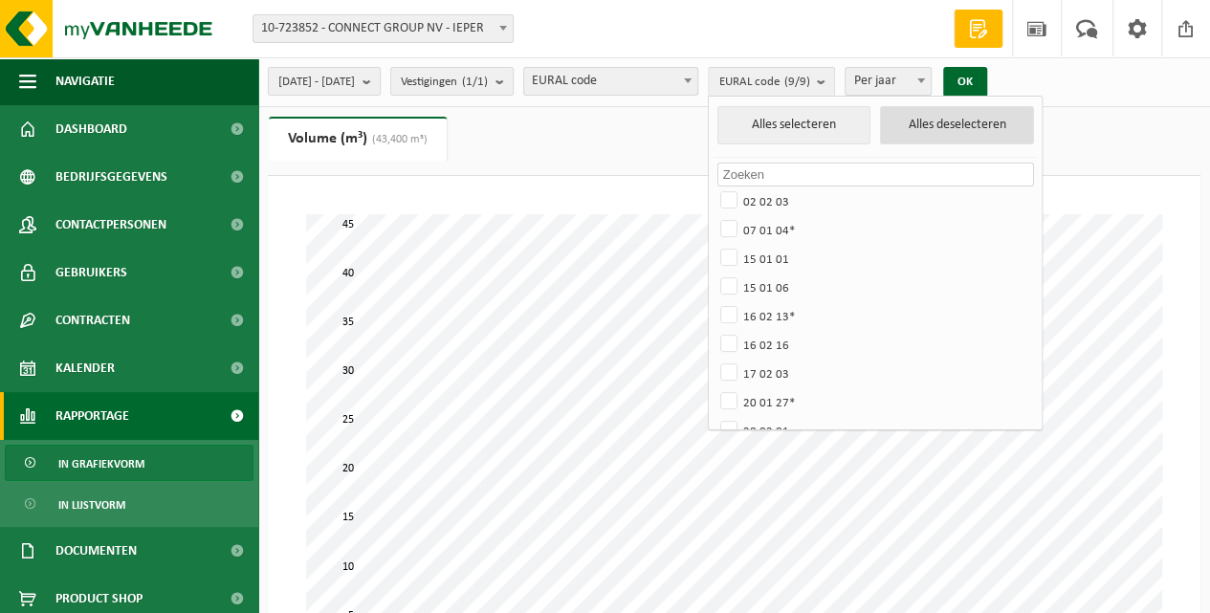
checkbox input "false"
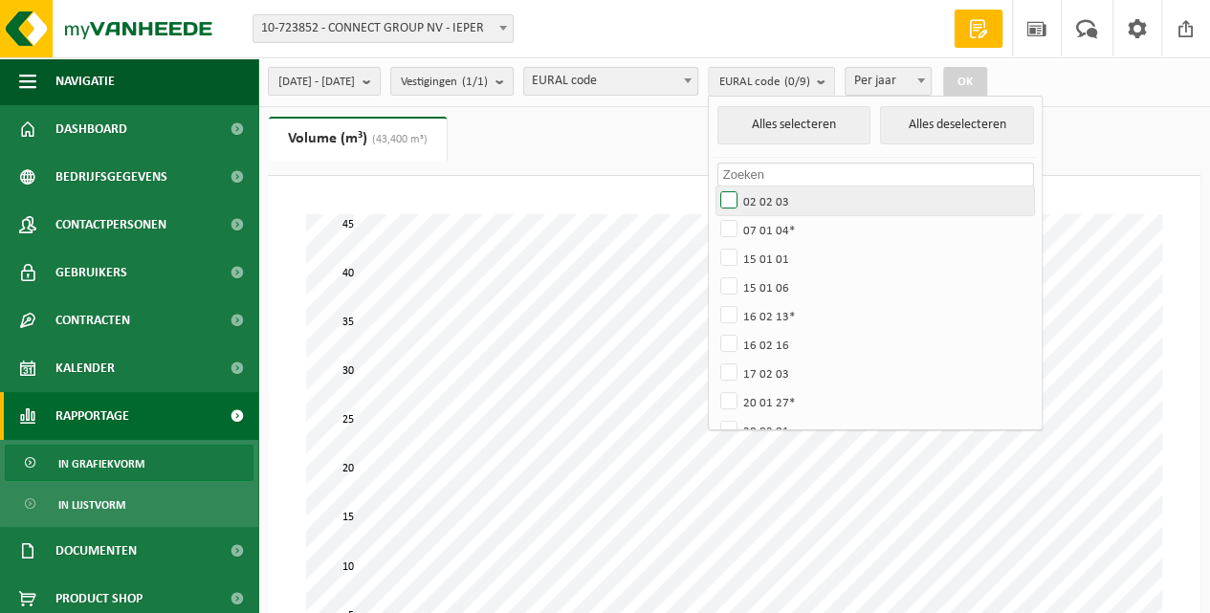
click at [783, 198] on label "02 02 03" at bounding box center [875, 201] width 317 height 29
click at [714, 187] on input "02 02 03" at bounding box center [713, 186] width 1 height 1
click at [987, 81] on button "OK" at bounding box center [965, 82] width 44 height 31
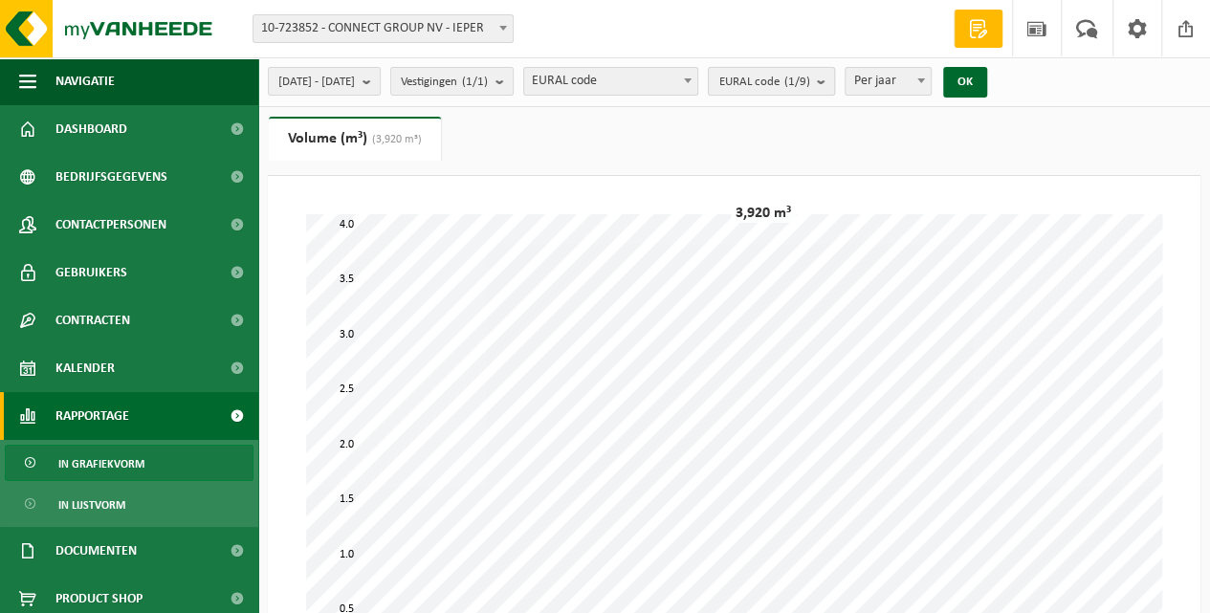
click at [834, 80] on b "submit" at bounding box center [825, 81] width 17 height 27
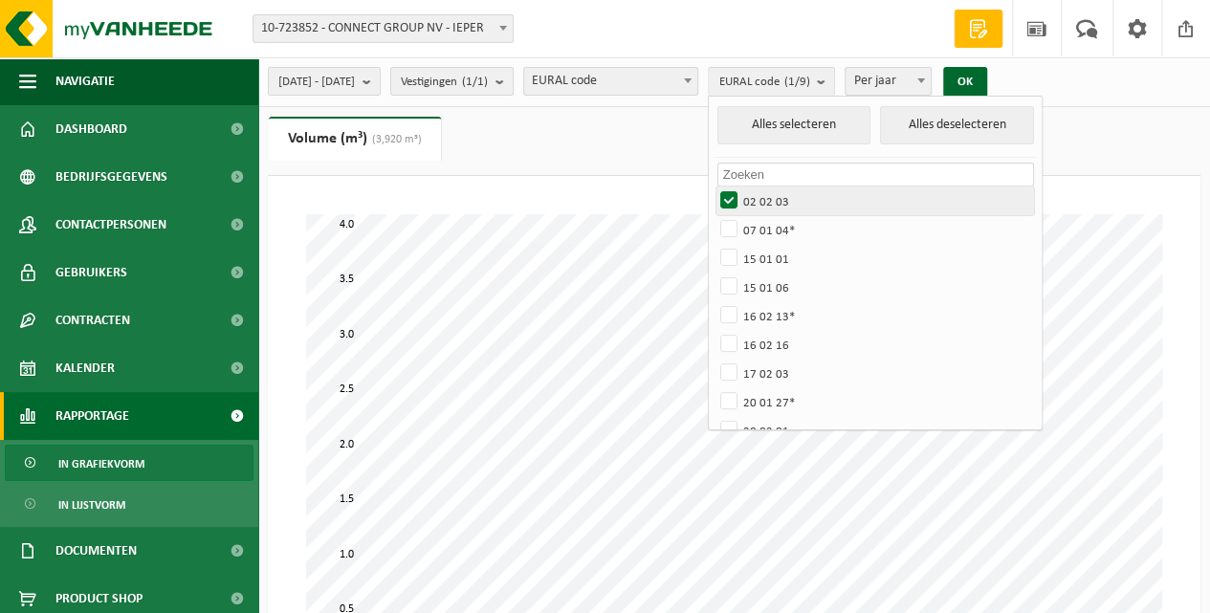
click at [781, 199] on label "02 02 03" at bounding box center [875, 201] width 317 height 29
click at [714, 187] on input "02 02 03" at bounding box center [713, 186] width 1 height 1
checkbox input "false"
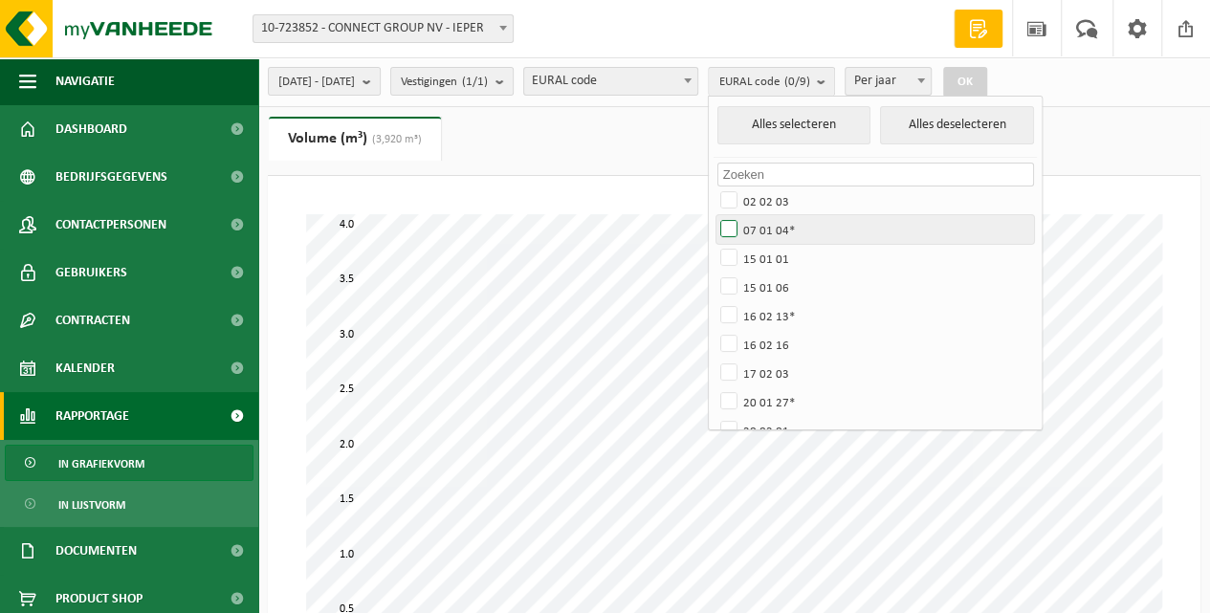
click at [786, 231] on label "07 01 04*" at bounding box center [875, 229] width 317 height 29
click at [714, 215] on input "07 01 04*" at bounding box center [713, 214] width 1 height 1
click at [987, 82] on button "OK" at bounding box center [965, 82] width 44 height 31
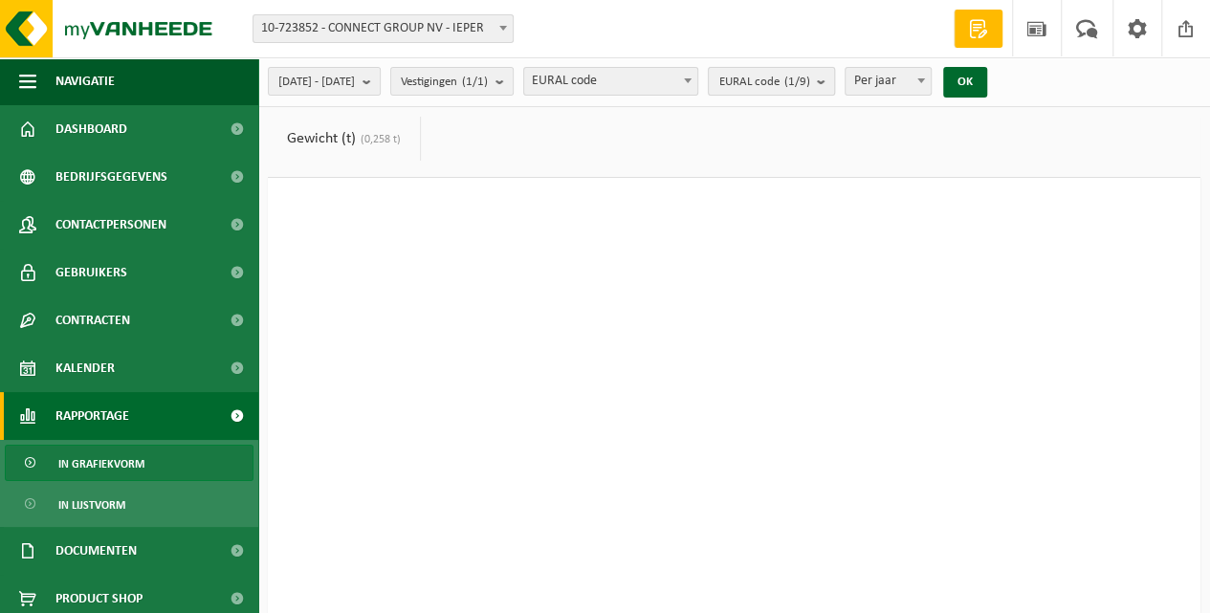
click at [834, 84] on b "submit" at bounding box center [825, 81] width 17 height 27
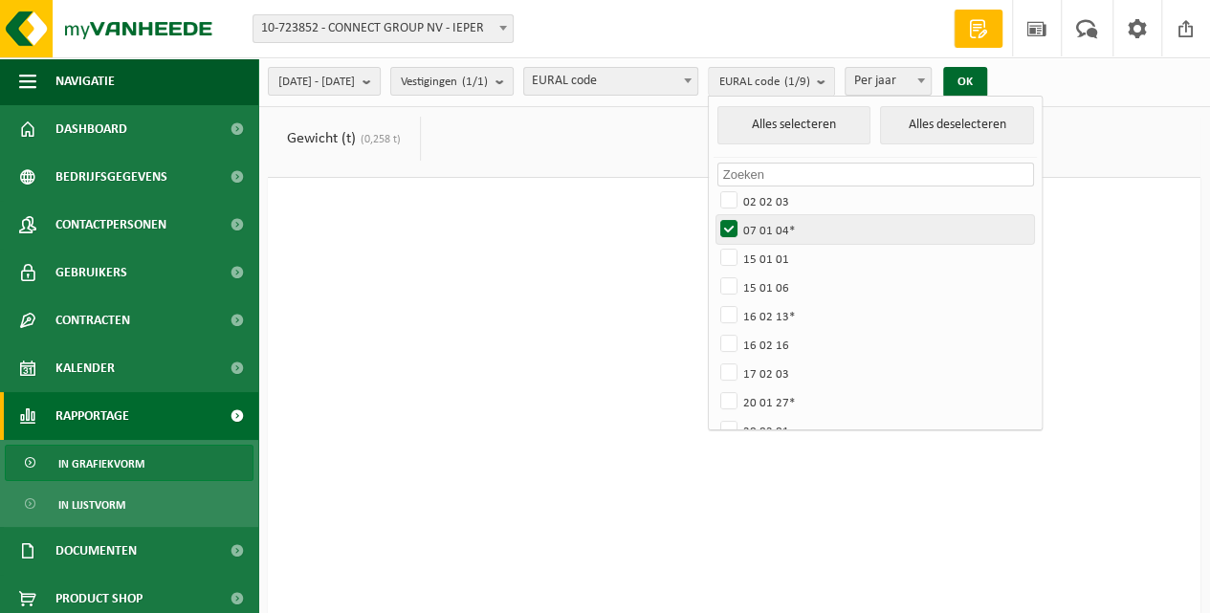
click at [778, 226] on label "07 01 04*" at bounding box center [875, 229] width 317 height 29
click at [714, 215] on input "07 01 04*" at bounding box center [713, 214] width 1 height 1
checkbox input "false"
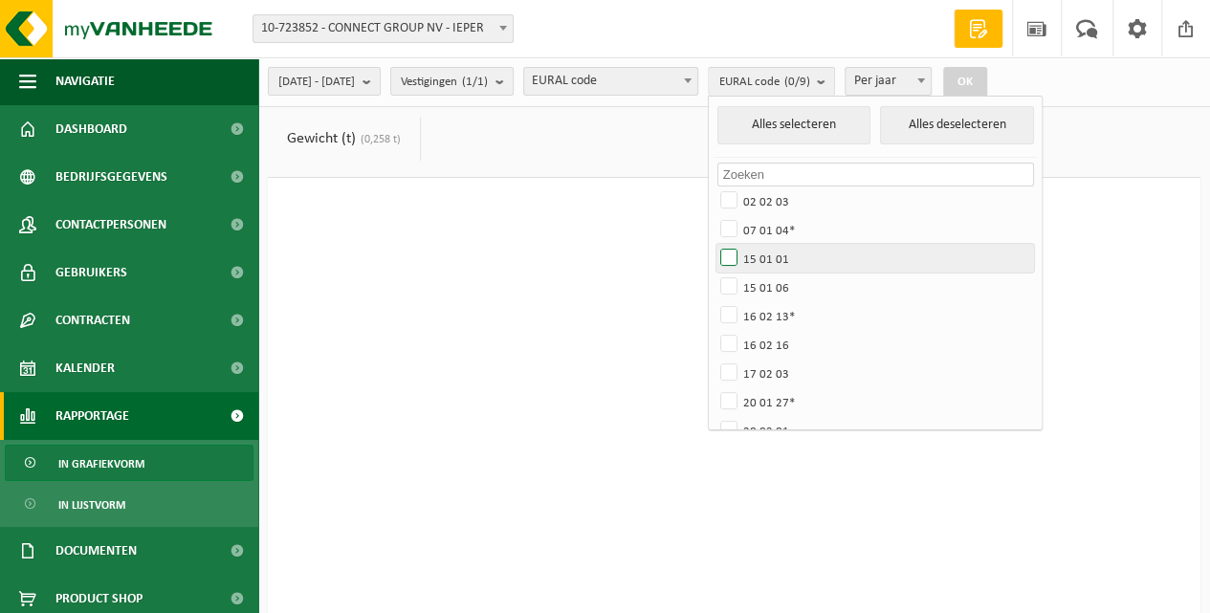
click at [784, 258] on label "15 01 01" at bounding box center [875, 258] width 317 height 29
click at [714, 244] on input "15 01 01" at bounding box center [713, 243] width 1 height 1
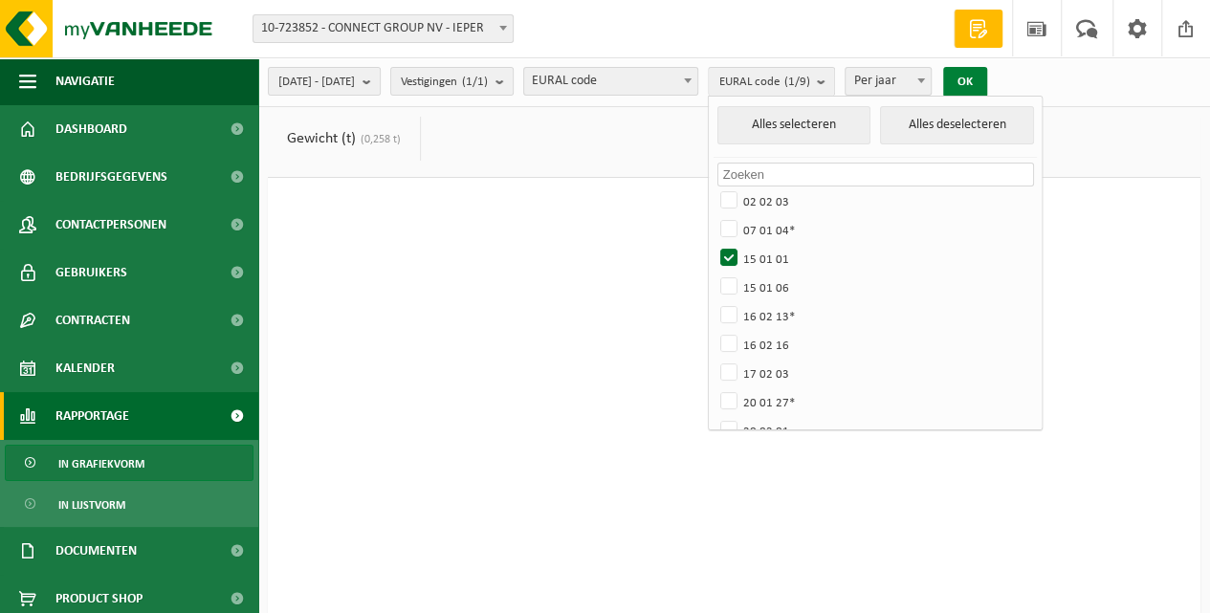
click at [987, 84] on button "OK" at bounding box center [965, 82] width 44 height 31
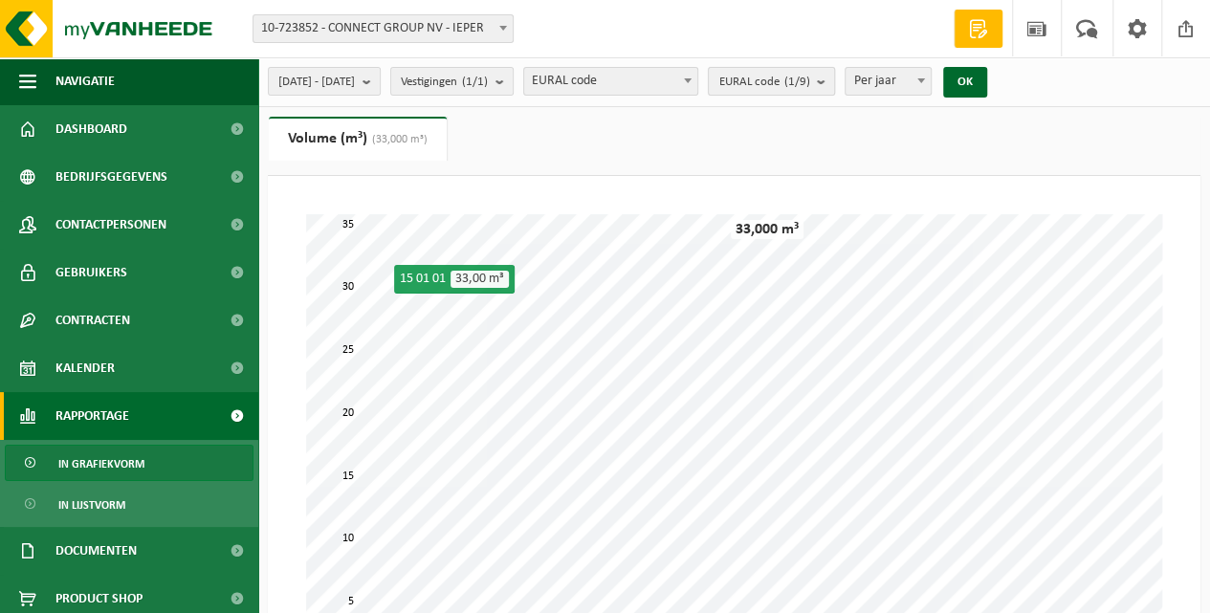
click at [809, 87] on count "(1/9)" at bounding box center [796, 82] width 26 height 12
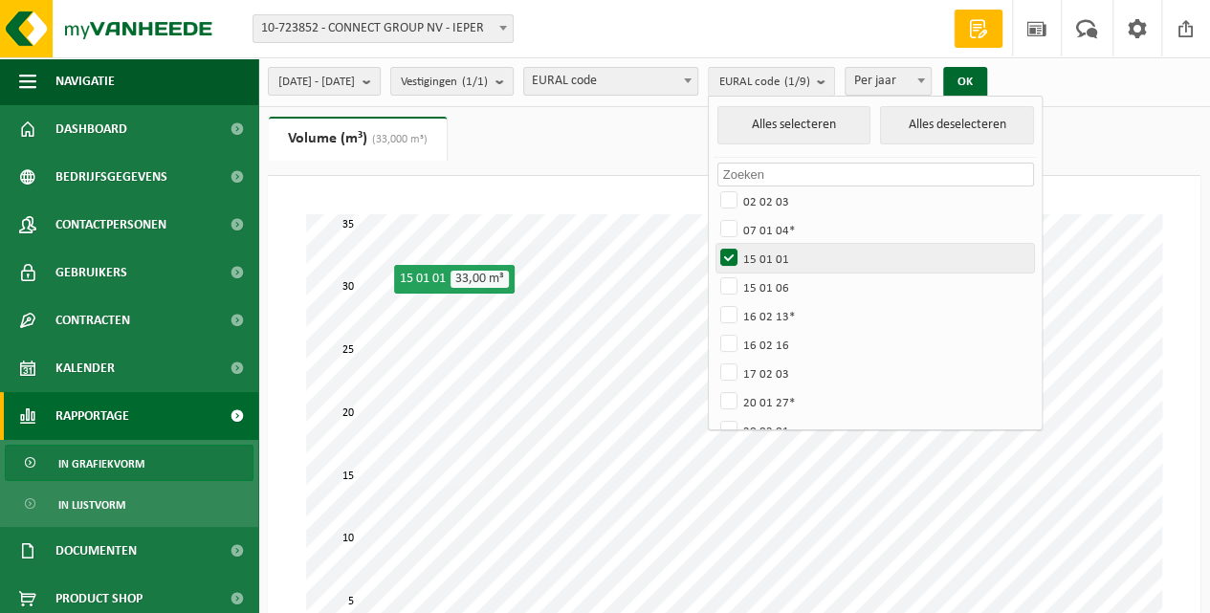
click at [783, 258] on label "15 01 01" at bounding box center [875, 258] width 317 height 29
click at [714, 244] on input "15 01 01" at bounding box center [713, 243] width 1 height 1
checkbox input "false"
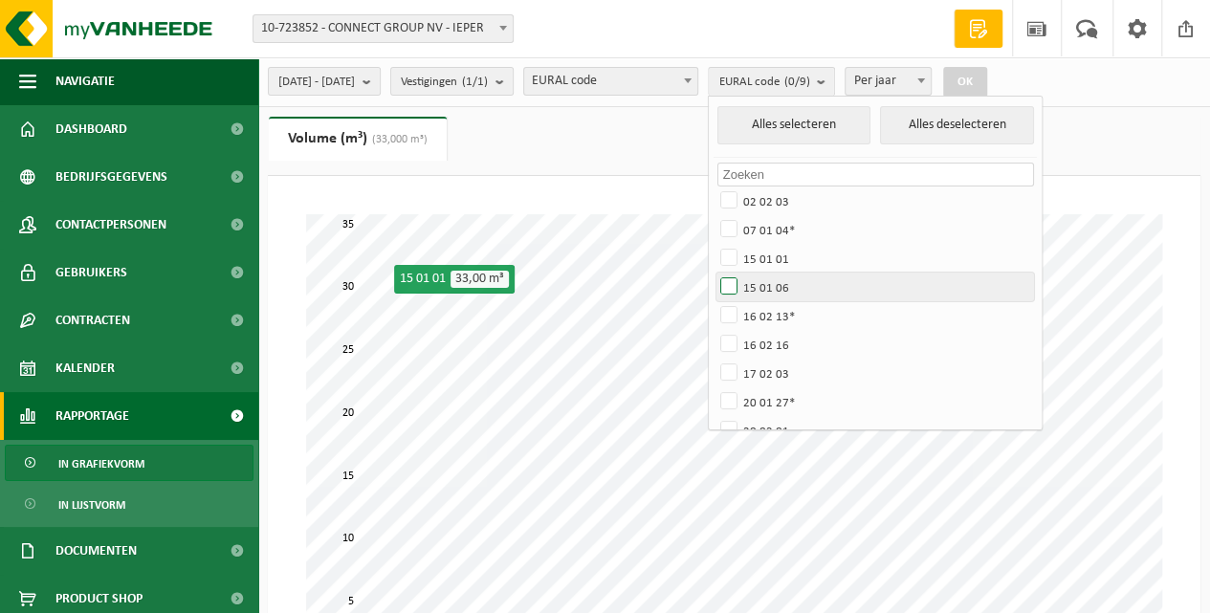
click at [782, 290] on label "15 01 06" at bounding box center [875, 287] width 317 height 29
click at [714, 273] on input "15 01 06" at bounding box center [713, 272] width 1 height 1
click at [987, 84] on button "OK" at bounding box center [965, 82] width 44 height 31
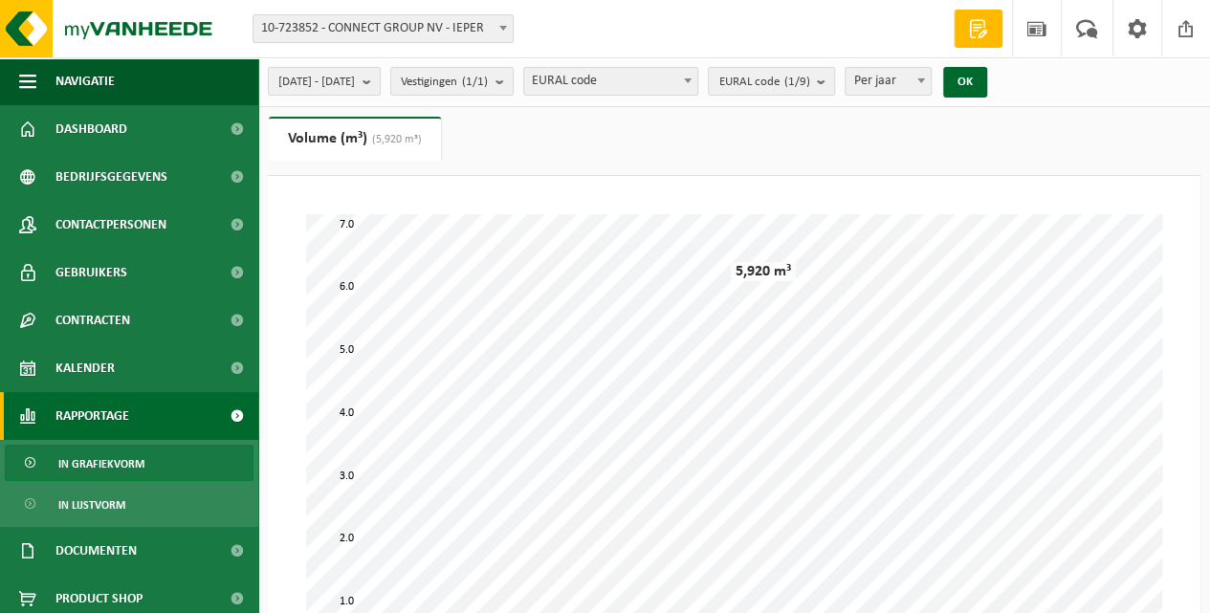
click at [359, 143] on link "Volume (m³) (5,920 m³)" at bounding box center [355, 139] width 172 height 44
click at [809, 82] on count "(1/9)" at bounding box center [796, 82] width 26 height 12
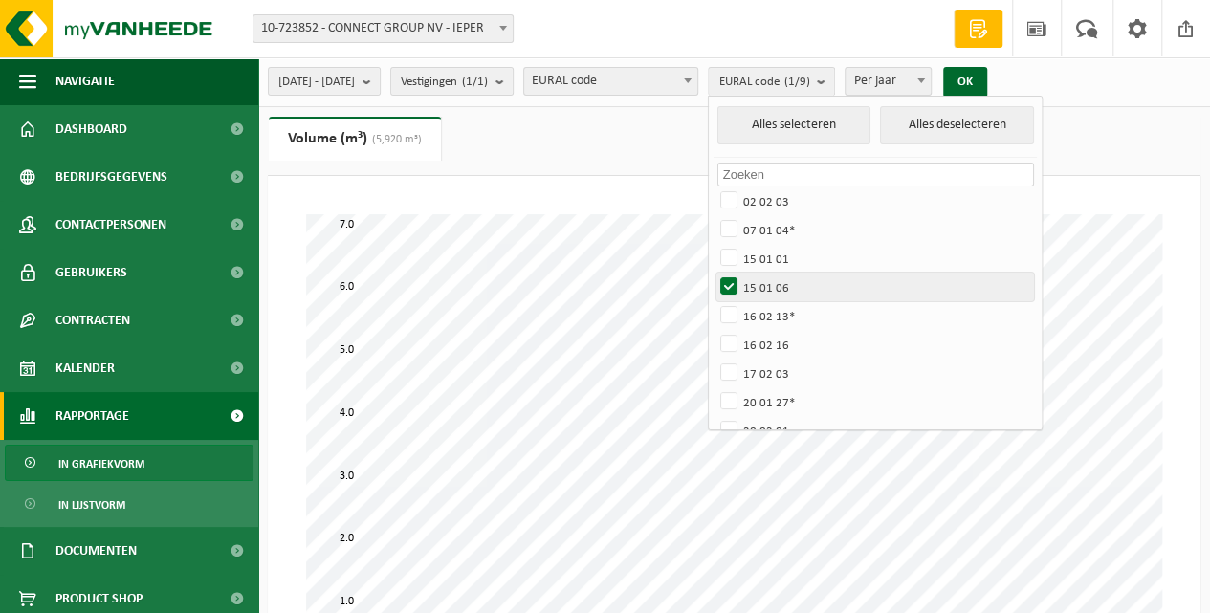
click at [782, 287] on label "15 01 06" at bounding box center [875, 287] width 317 height 29
click at [714, 273] on input "15 01 06" at bounding box center [713, 272] width 1 height 1
checkbox input "false"
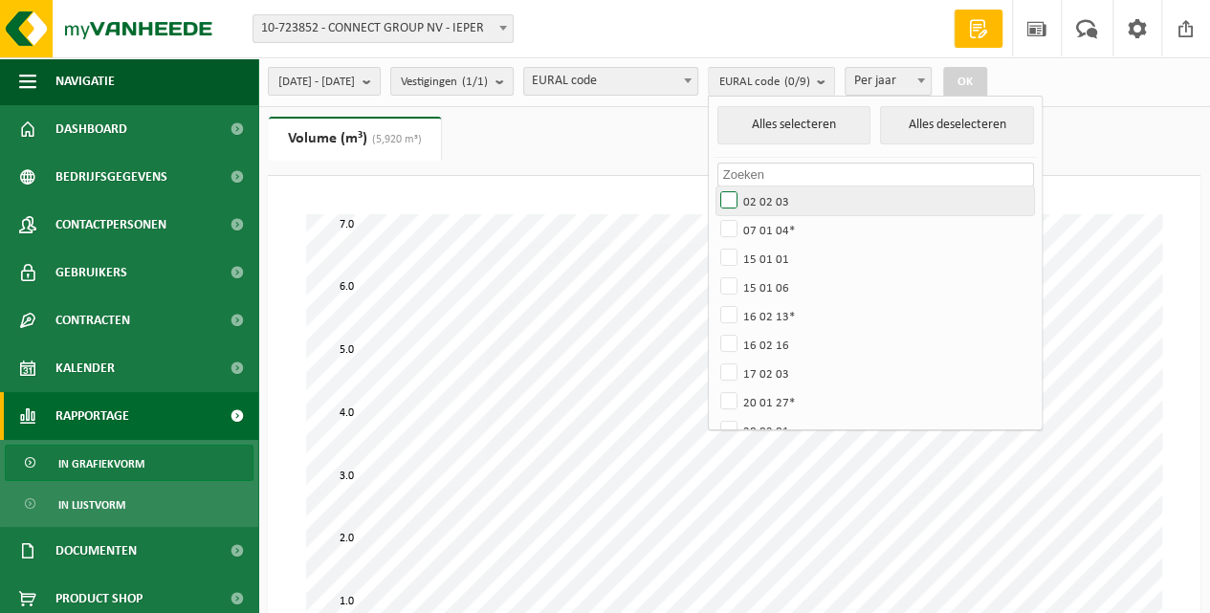
click at [784, 201] on label "02 02 03" at bounding box center [875, 201] width 317 height 29
click at [714, 187] on input "02 02 03" at bounding box center [713, 186] width 1 height 1
click at [987, 83] on button "OK" at bounding box center [965, 82] width 44 height 31
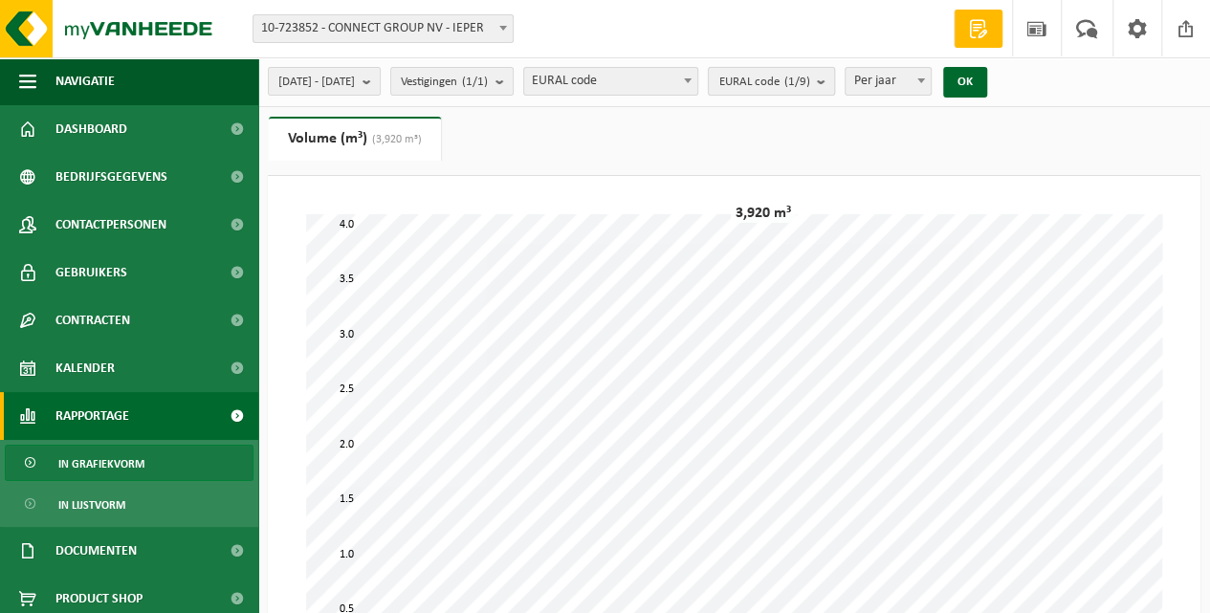
click at [809, 78] on count "(1/9)" at bounding box center [796, 82] width 26 height 12
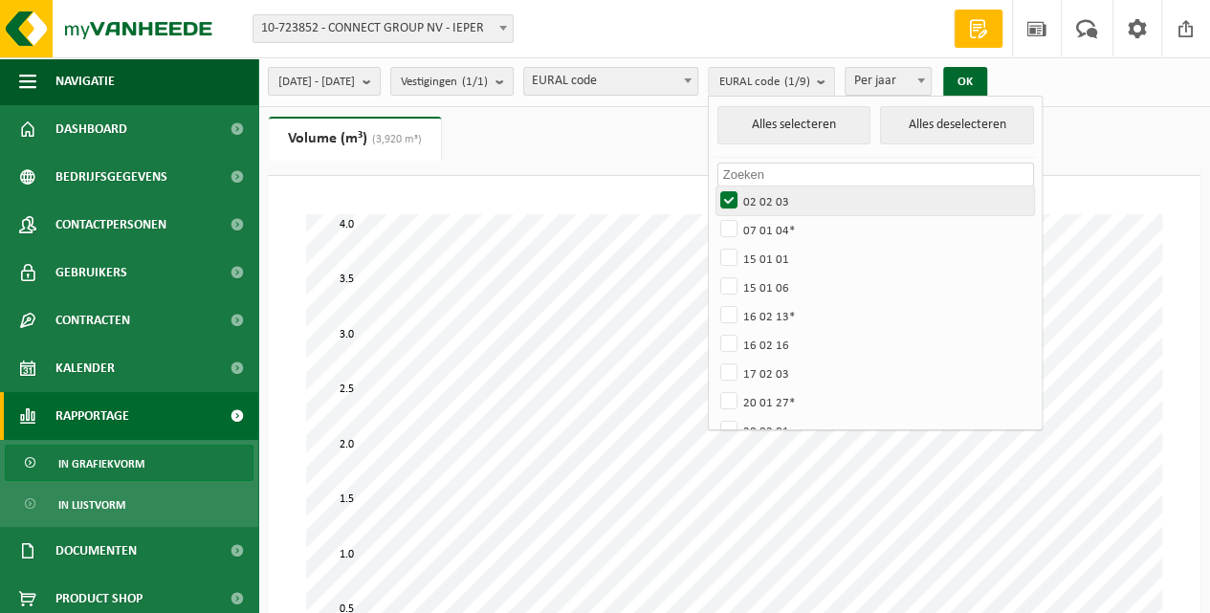
click at [779, 197] on label "02 02 03" at bounding box center [875, 201] width 317 height 29
click at [714, 187] on input "02 02 03" at bounding box center [713, 186] width 1 height 1
checkbox input "false"
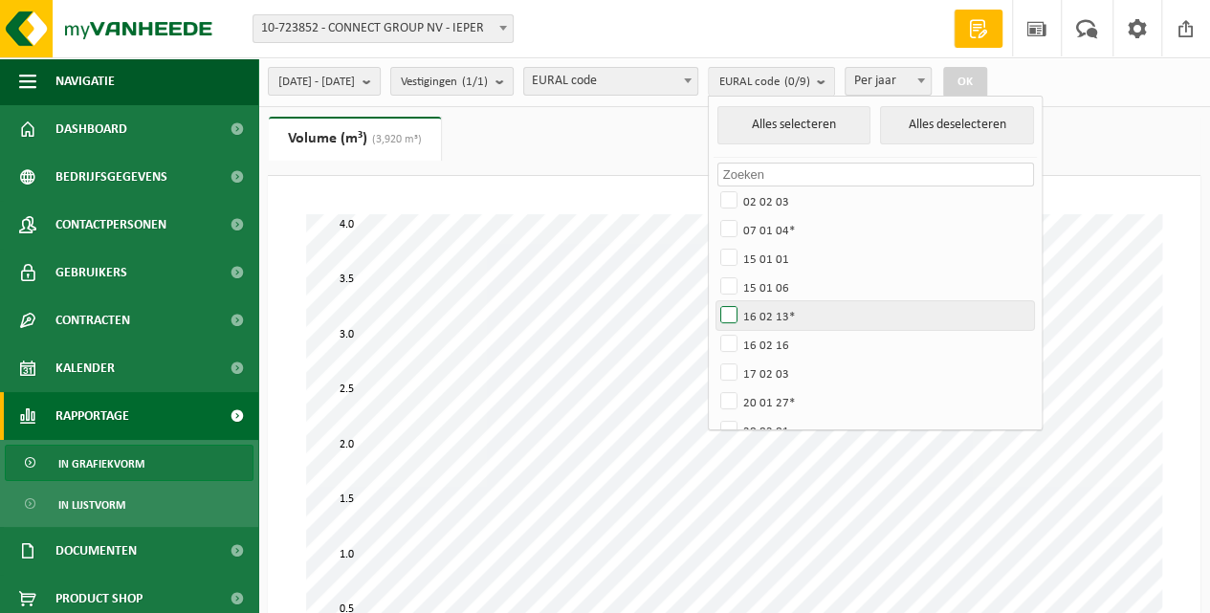
click at [779, 316] on label "16 02 13*" at bounding box center [875, 315] width 317 height 29
click at [714, 301] on input "16 02 13*" at bounding box center [713, 300] width 1 height 1
click at [987, 85] on button "OK" at bounding box center [965, 82] width 44 height 31
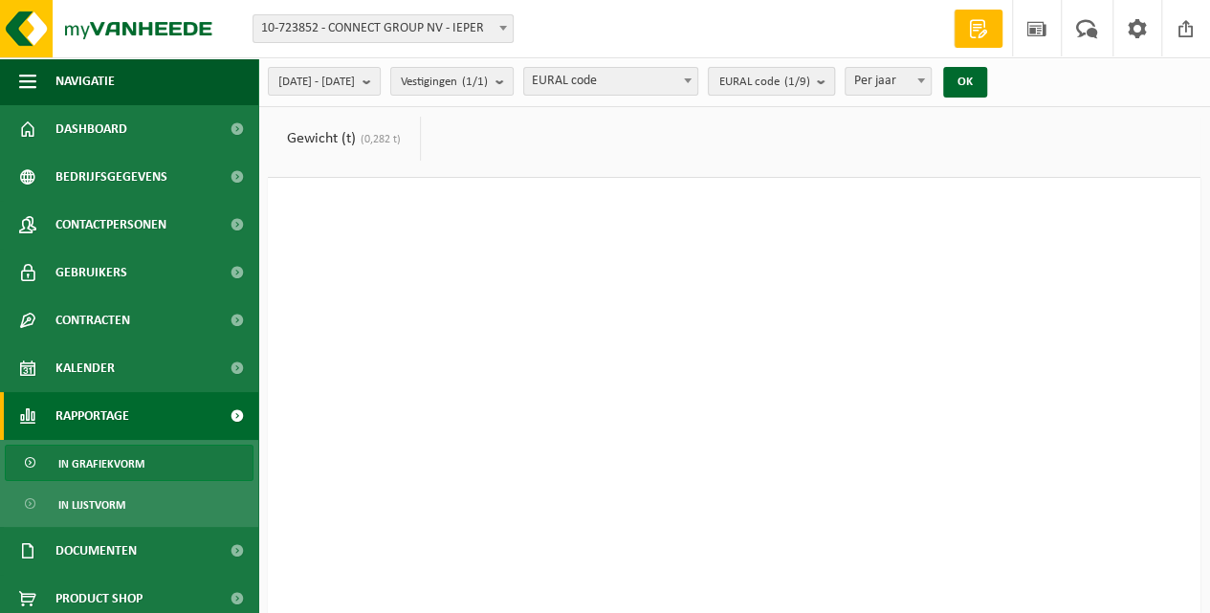
click at [835, 82] on button "EURAL code (1/9)" at bounding box center [771, 81] width 127 height 29
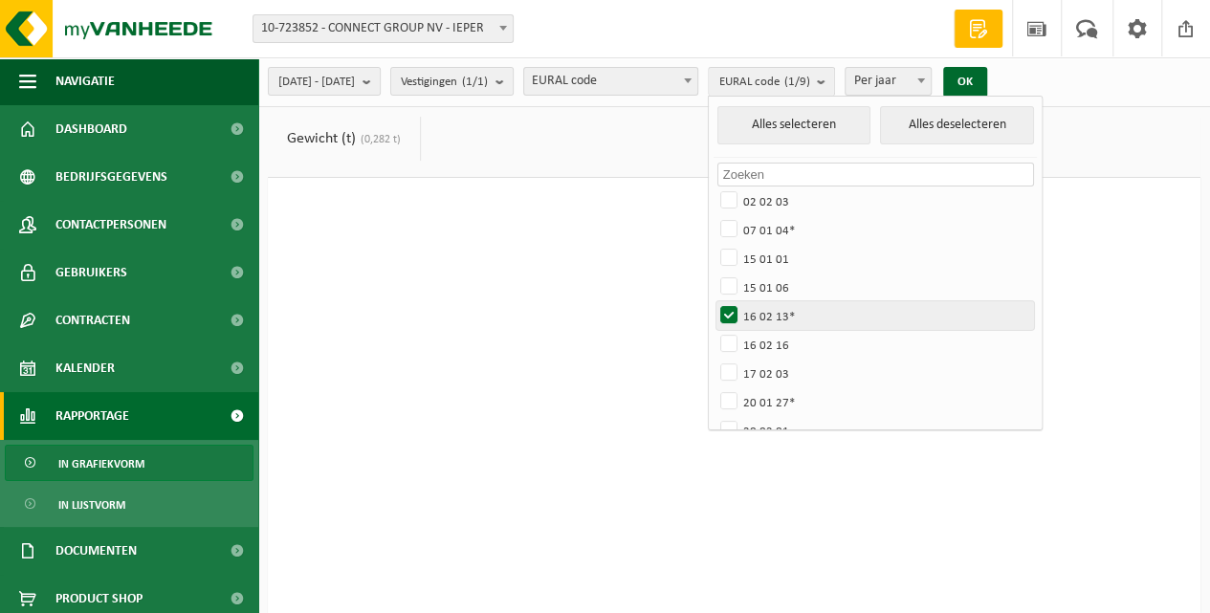
click at [778, 314] on label "16 02 13*" at bounding box center [875, 315] width 317 height 29
click at [714, 301] on input "16 02 13*" at bounding box center [713, 300] width 1 height 1
checkbox input "false"
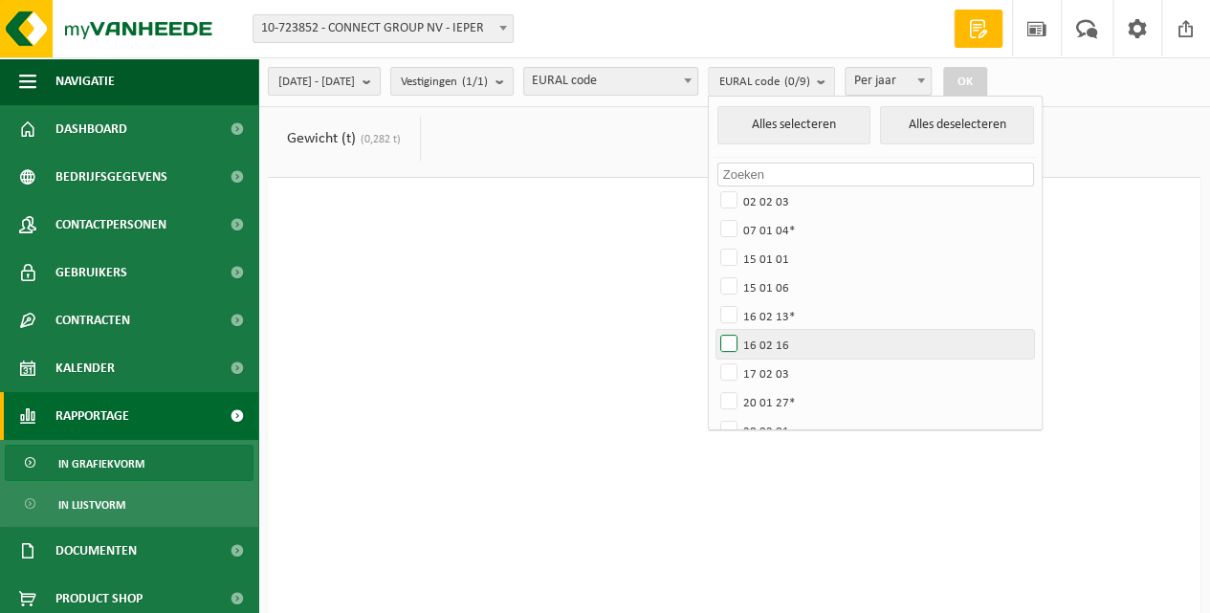
click at [778, 341] on label "16 02 16" at bounding box center [875, 344] width 317 height 29
click at [714, 330] on input "16 02 16" at bounding box center [713, 329] width 1 height 1
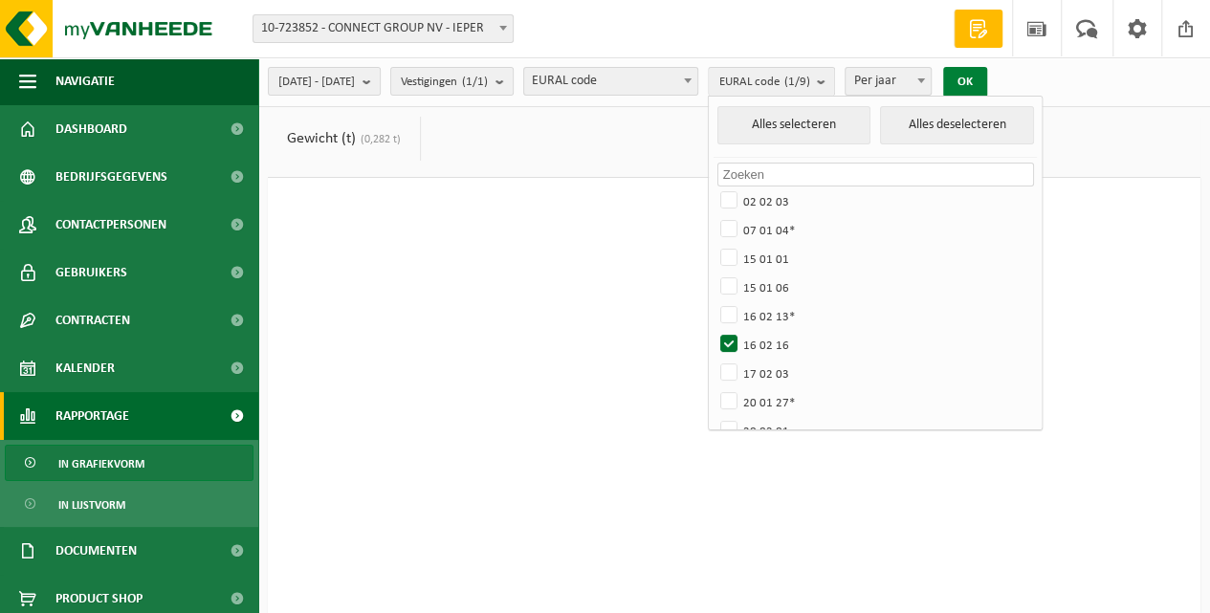
click at [987, 84] on button "OK" at bounding box center [965, 82] width 44 height 31
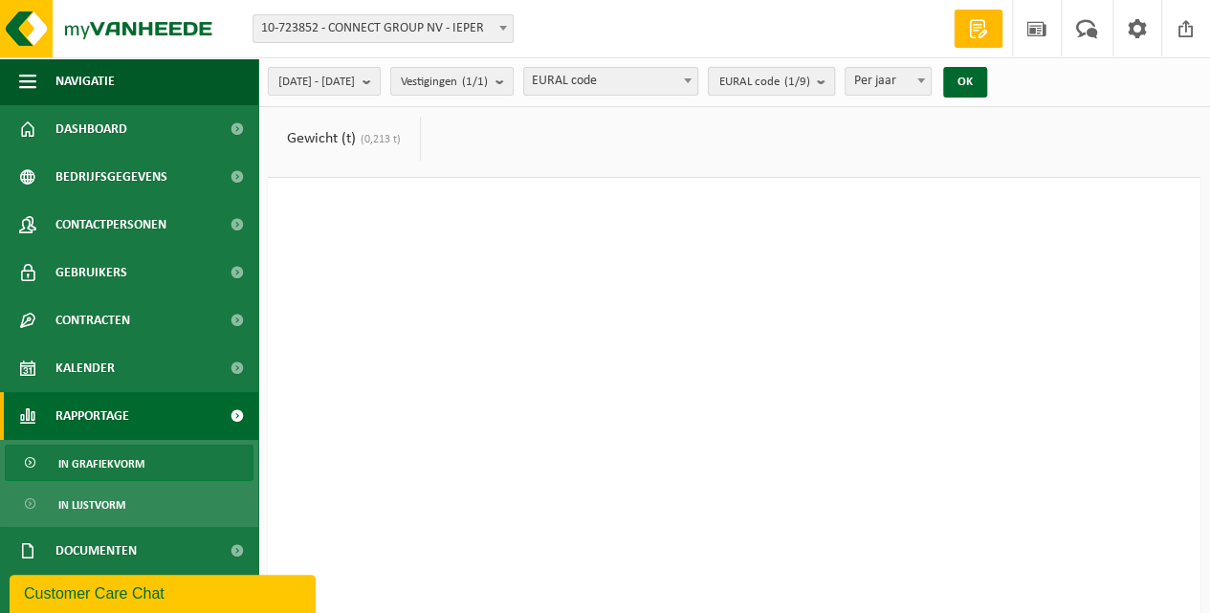
click at [809, 82] on count "(1/9)" at bounding box center [796, 82] width 26 height 12
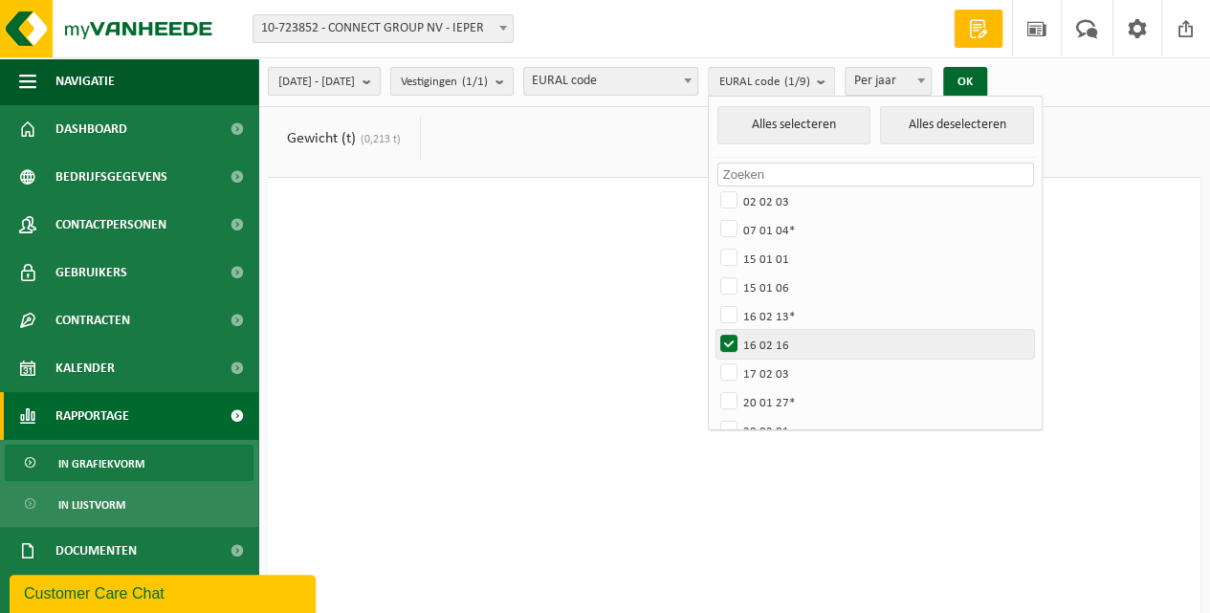
click at [780, 340] on label "16 02 16" at bounding box center [875, 344] width 317 height 29
click at [714, 330] on input "16 02 16" at bounding box center [713, 329] width 1 height 1
checkbox input "false"
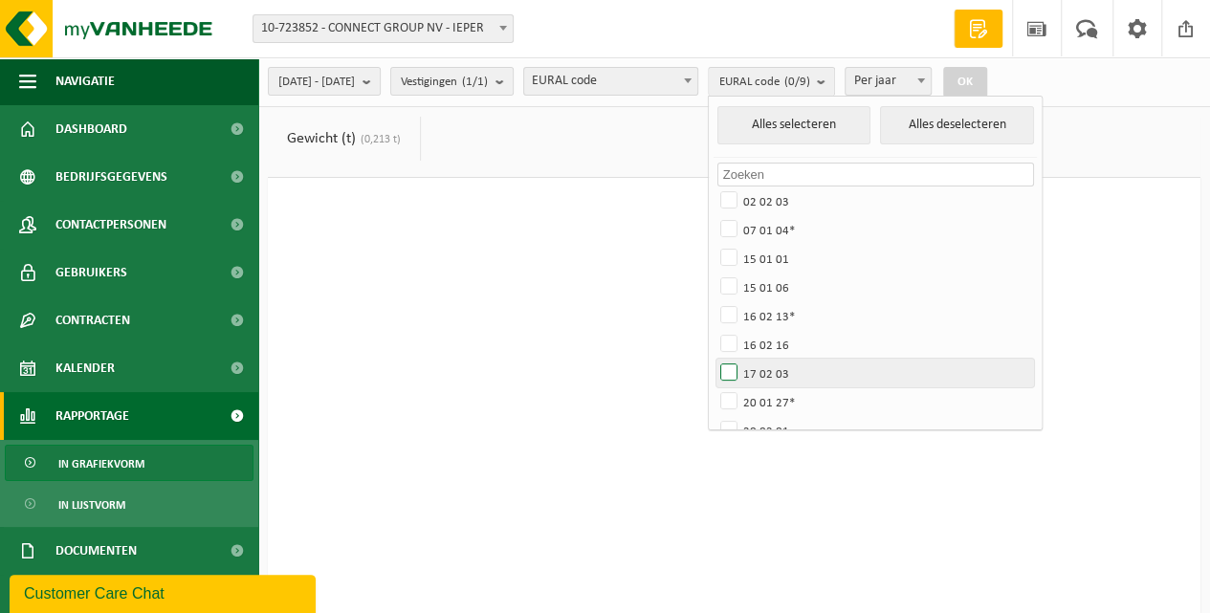
click at [778, 374] on label "17 02 03" at bounding box center [875, 373] width 317 height 29
click at [714, 359] on input "17 02 03" at bounding box center [713, 358] width 1 height 1
click at [987, 81] on button "OK" at bounding box center [965, 82] width 44 height 31
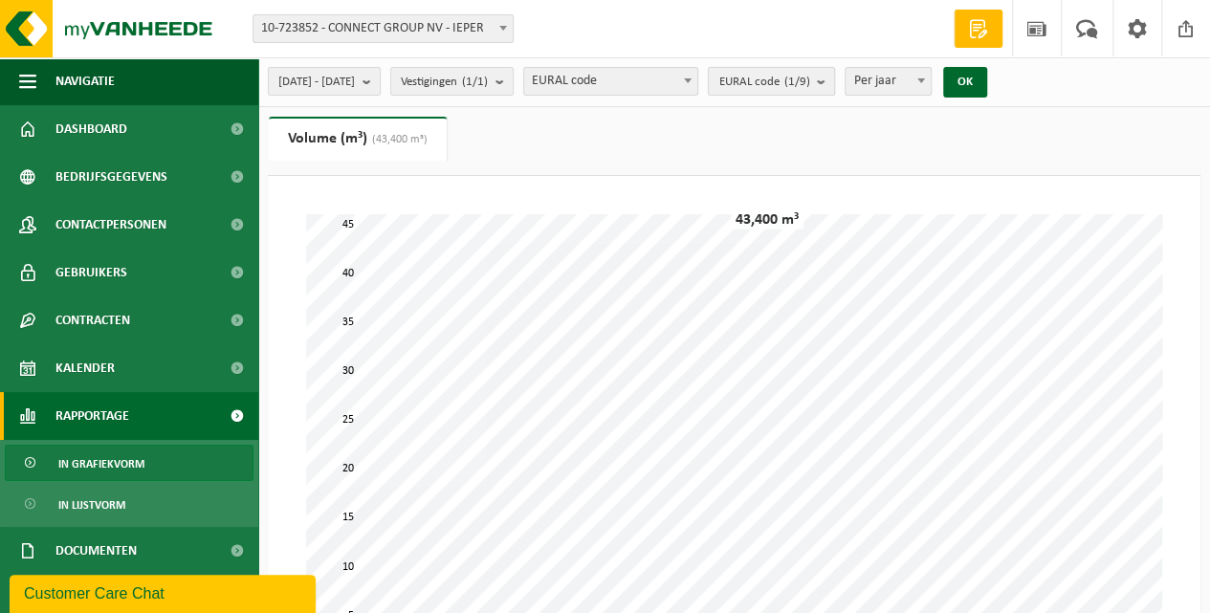
click at [809, 82] on count "(1/9)" at bounding box center [796, 82] width 26 height 12
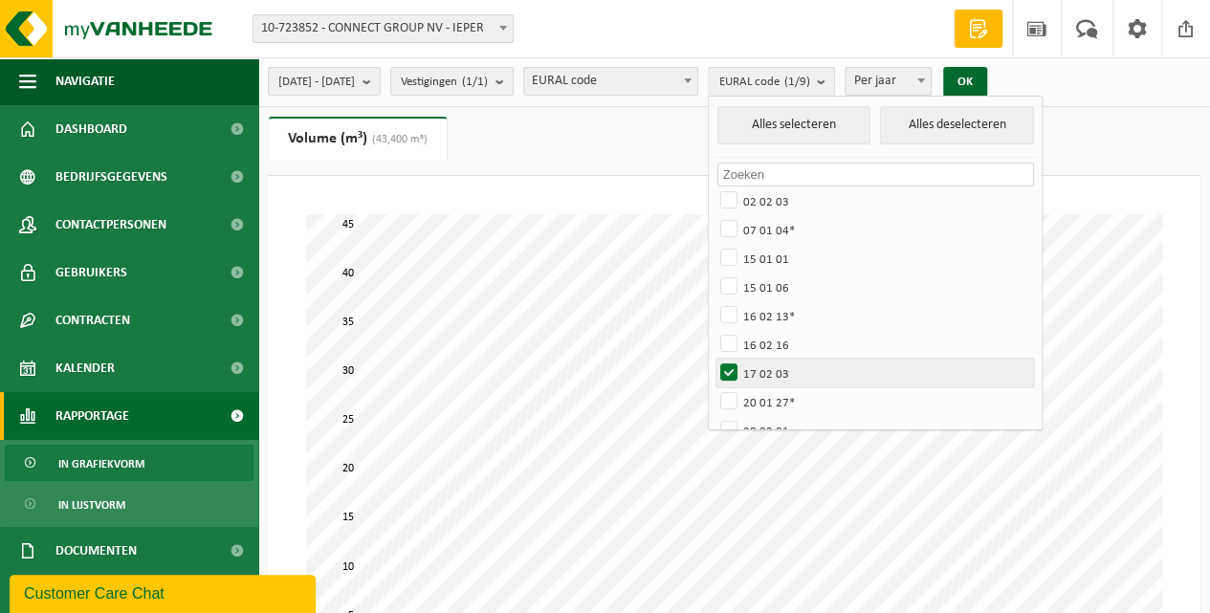
click at [780, 373] on label "17 02 03" at bounding box center [875, 373] width 317 height 29
click at [714, 359] on input "17 02 03" at bounding box center [713, 358] width 1 height 1
checkbox input "false"
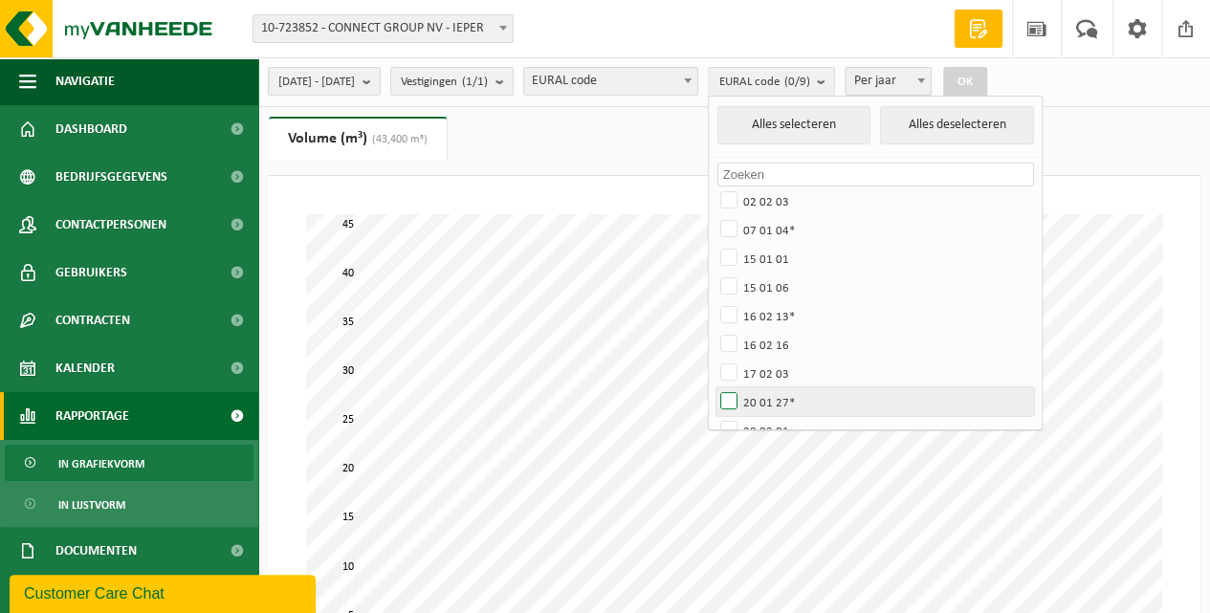
click at [782, 400] on label "20 01 27*" at bounding box center [875, 401] width 317 height 29
click at [714, 387] on input "20 01 27*" at bounding box center [713, 386] width 1 height 1
click at [987, 80] on button "OK" at bounding box center [965, 82] width 44 height 31
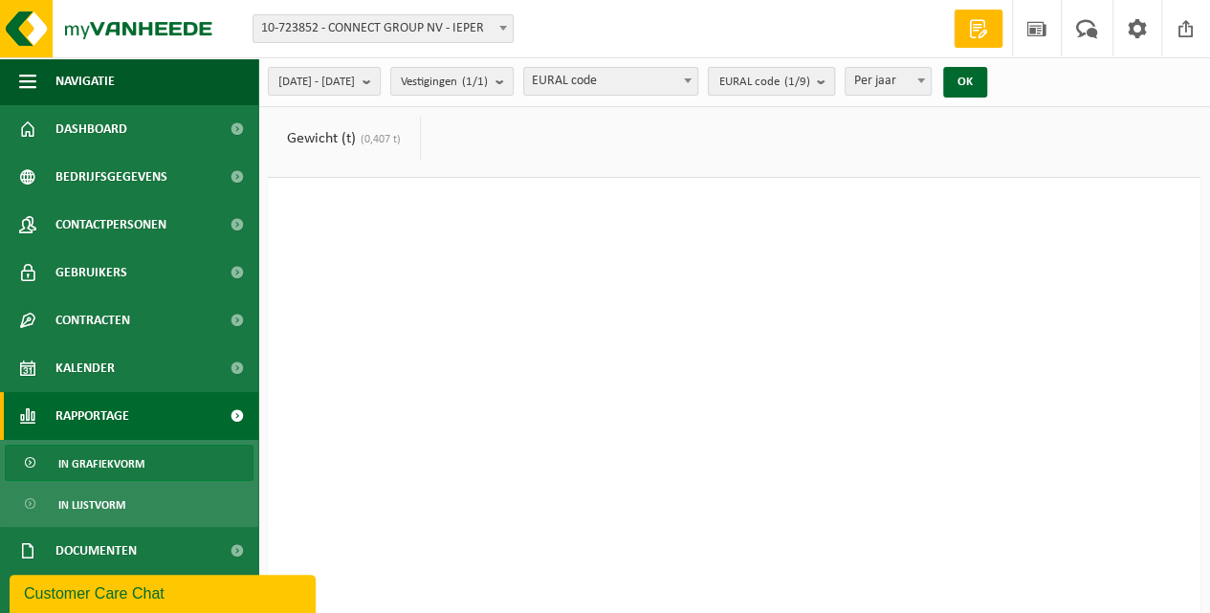
click at [786, 84] on span "EURAL code (1/9)" at bounding box center [763, 82] width 91 height 29
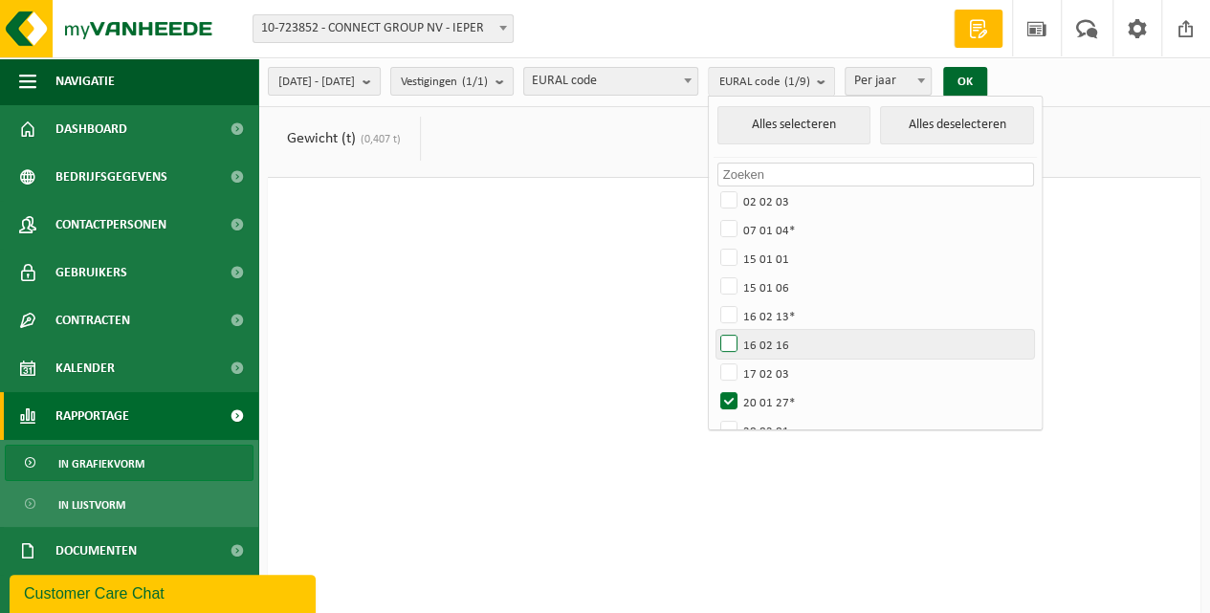
scroll to position [22, 0]
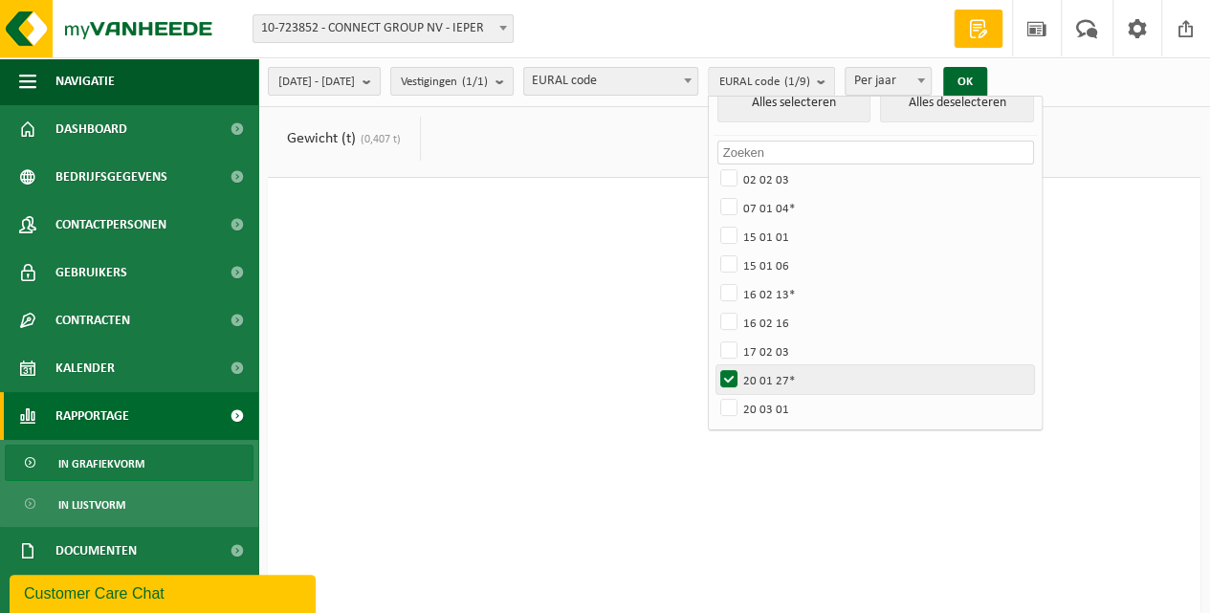
click at [781, 378] on label "20 01 27*" at bounding box center [875, 379] width 317 height 29
click at [714, 365] on input "20 01 27*" at bounding box center [713, 364] width 1 height 1
checkbox input "false"
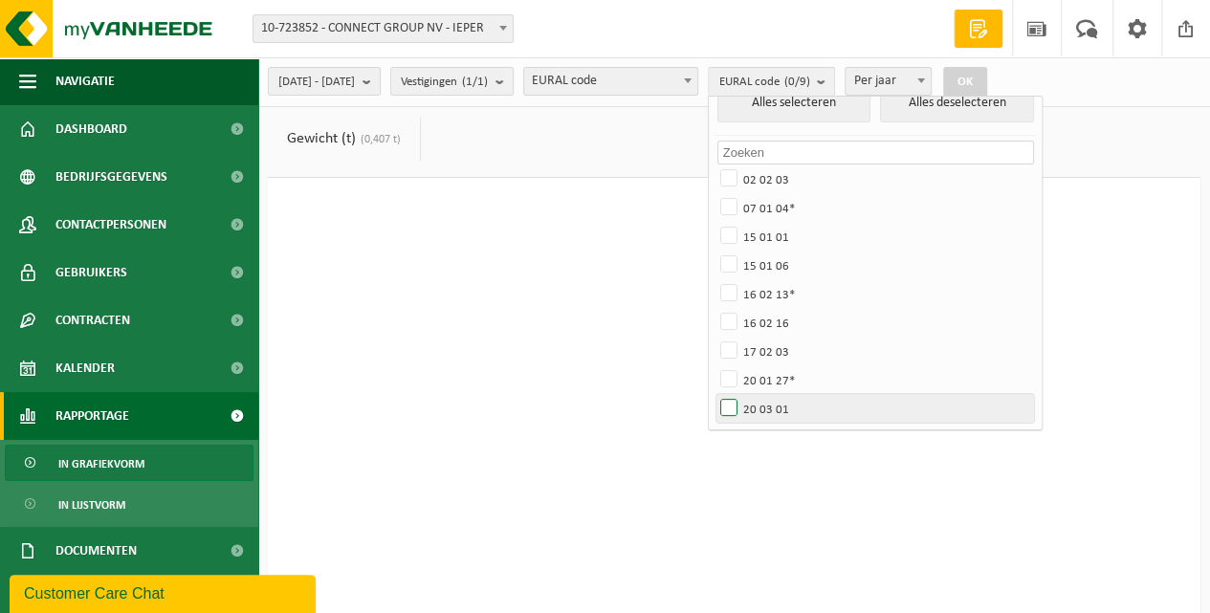
click at [785, 406] on label "20 03 01" at bounding box center [875, 408] width 317 height 29
click at [714, 394] on input "20 03 01" at bounding box center [713, 393] width 1 height 1
checkbox input "true"
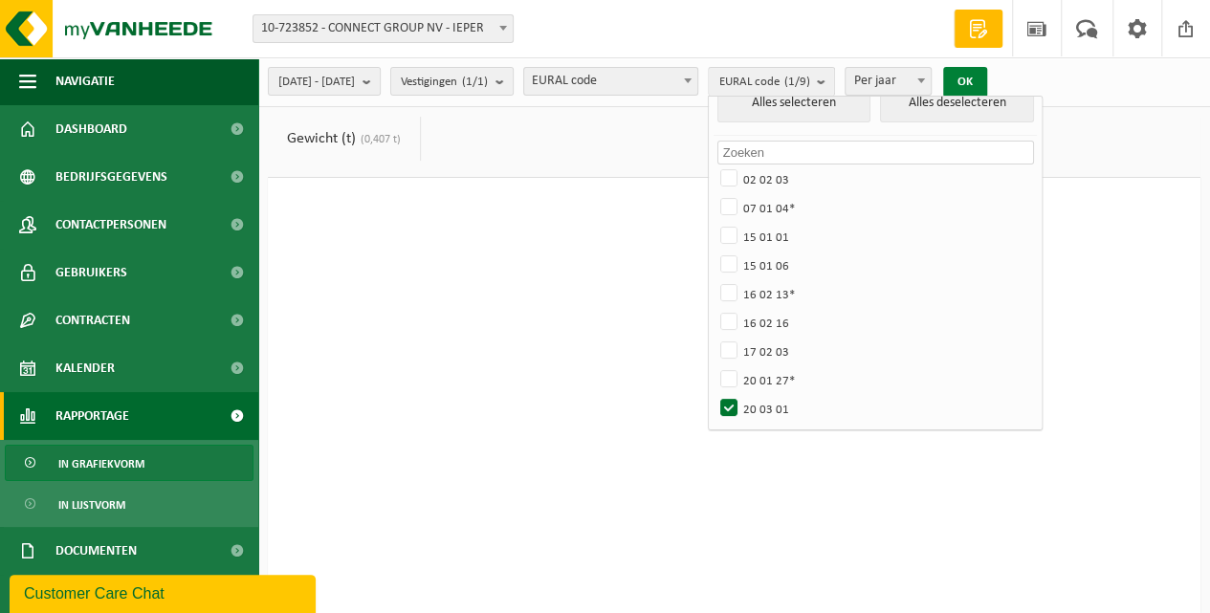
click at [987, 79] on button "OK" at bounding box center [965, 82] width 44 height 31
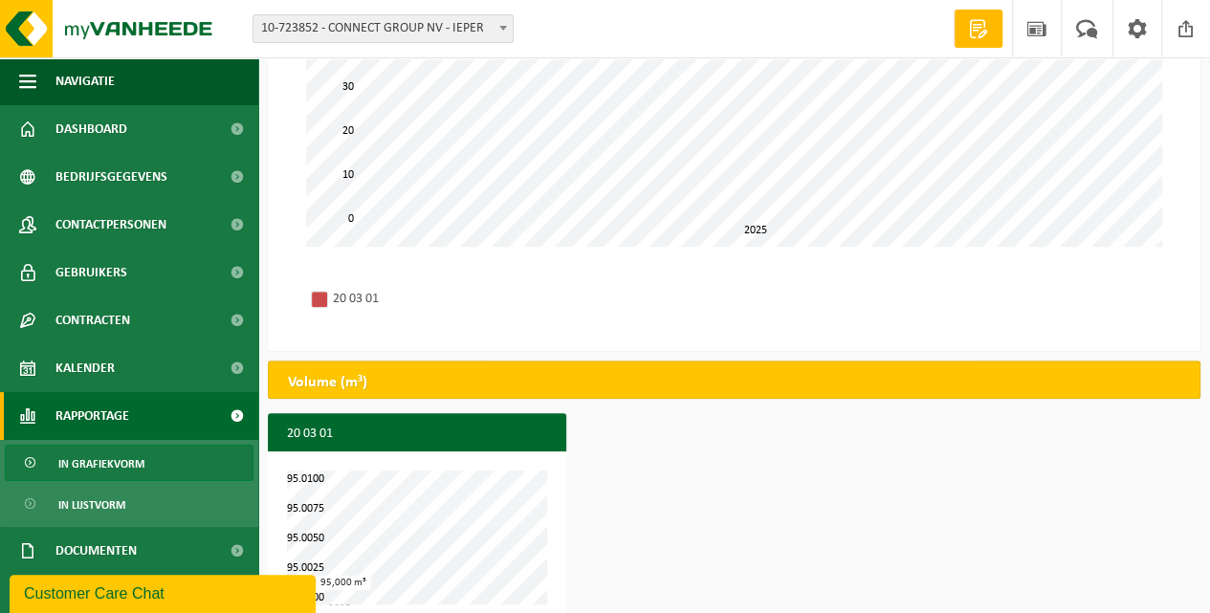
scroll to position [0, 0]
